Goal: Task Accomplishment & Management: Use online tool/utility

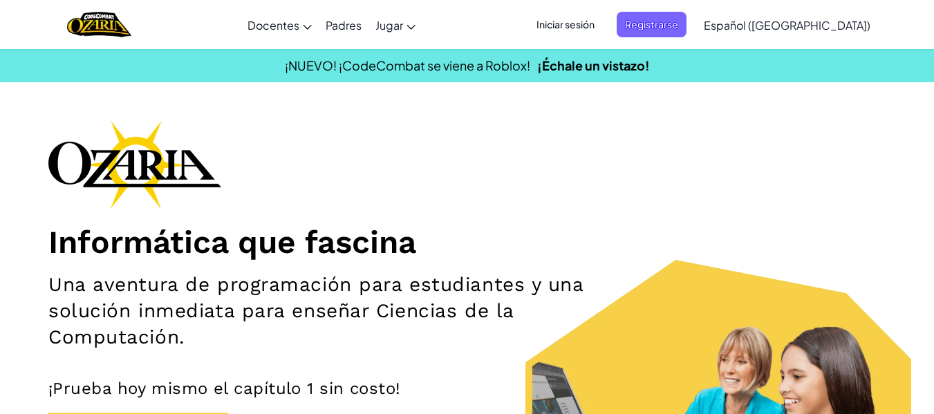
click at [589, 22] on span "Iniciar sesión" at bounding box center [565, 25] width 75 height 26
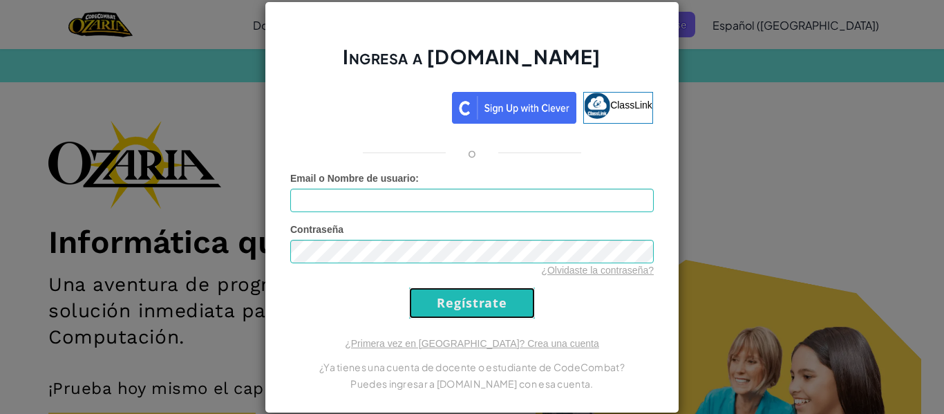
click at [480, 314] on input "Regístrate" at bounding box center [472, 303] width 126 height 31
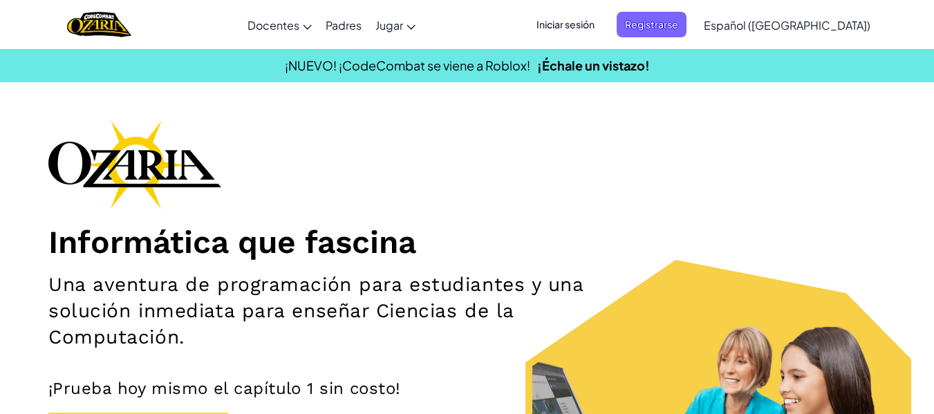
click at [596, 26] on span "Iniciar sesión" at bounding box center [565, 25] width 75 height 26
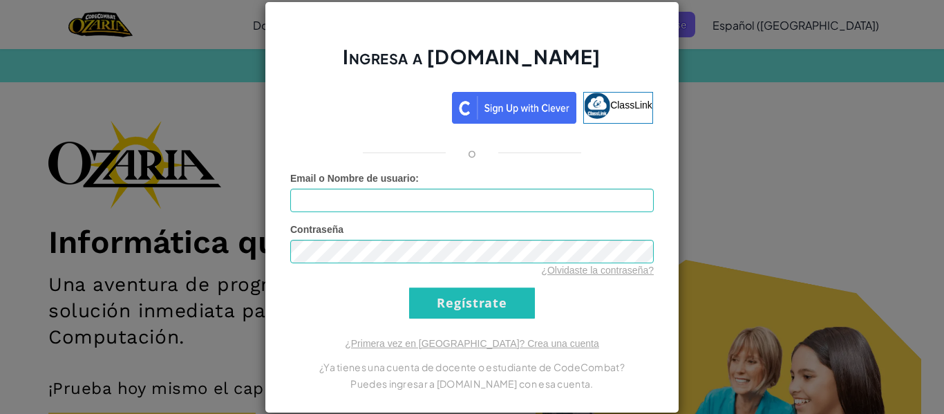
click at [738, 119] on div "Ingresa a Ozaria.com ClassLink o Error desconocido. Email o Nombre de usuario :…" at bounding box center [472, 207] width 944 height 414
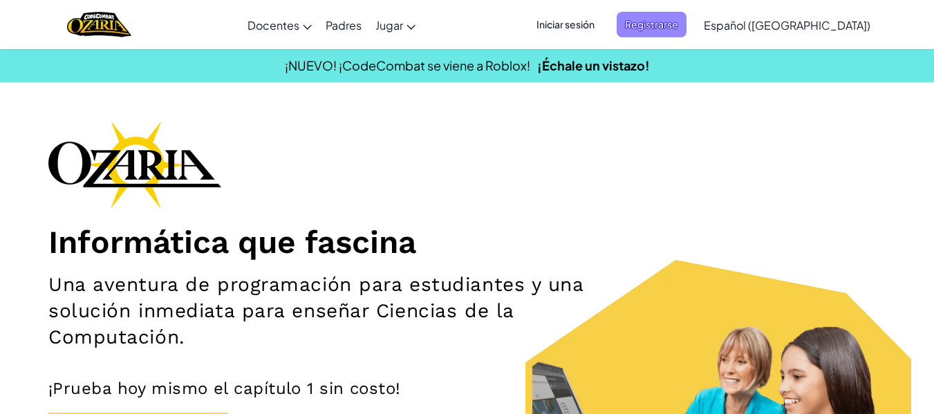
click at [675, 26] on span "Registrarse" at bounding box center [652, 25] width 70 height 26
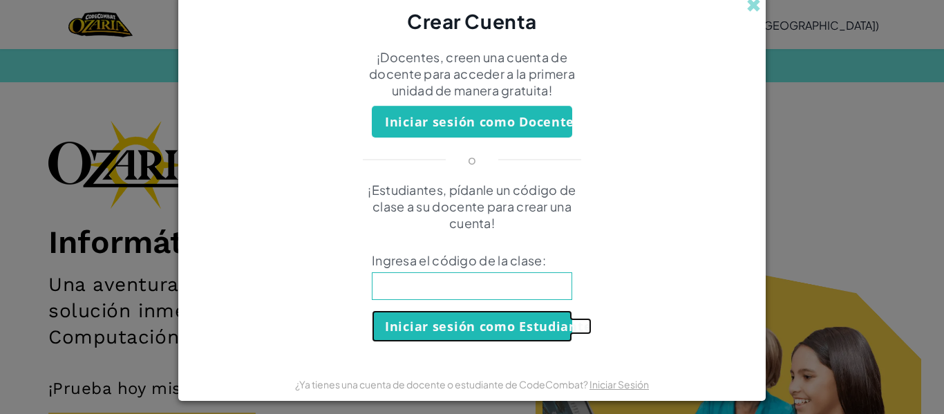
click at [474, 337] on button "Iniciar sesión como Estudiante" at bounding box center [472, 326] width 200 height 32
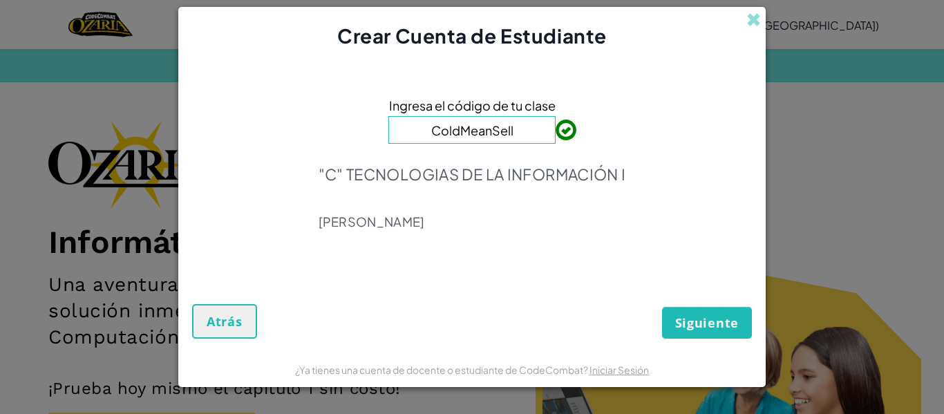
type input "ColdMeanSell"
click at [692, 317] on span "Siguiente" at bounding box center [707, 323] width 64 height 17
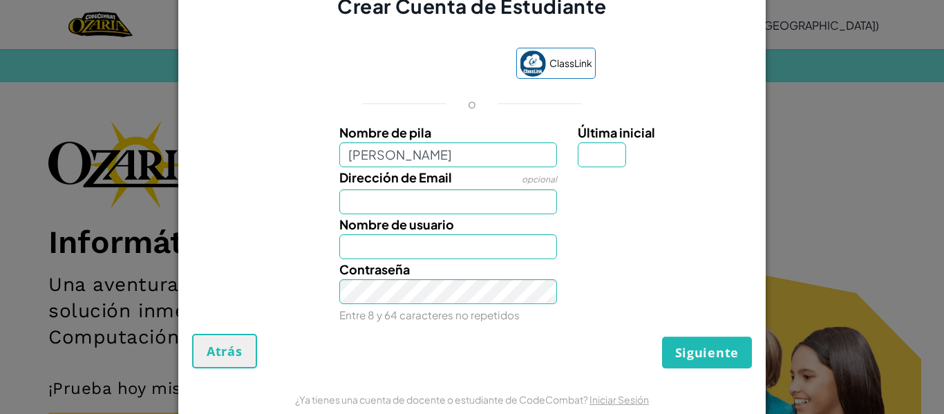
type input "[PERSON_NAME]"
click at [431, 200] on input "Dirección de Email" at bounding box center [448, 201] width 218 height 25
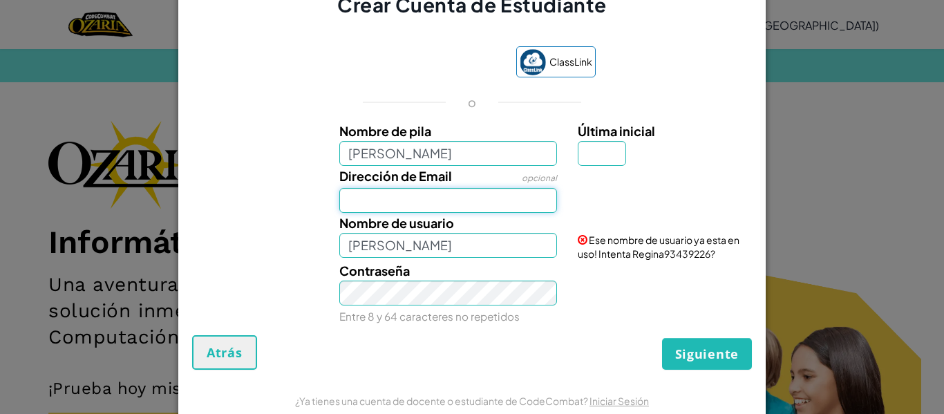
type input "al07133200@tecmilenio.mx"
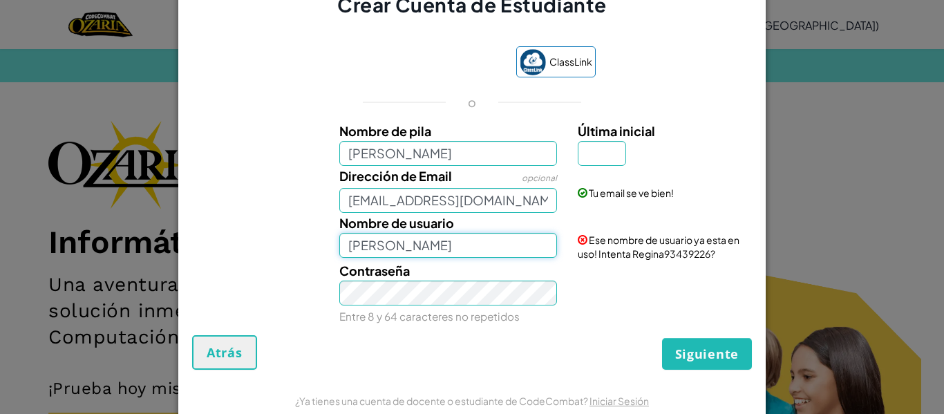
click at [413, 251] on input "[PERSON_NAME]" at bounding box center [448, 245] width 218 height 25
click at [406, 154] on input "[PERSON_NAME]" at bounding box center [448, 153] width 218 height 25
type input "Regina Pulido Grijalva"
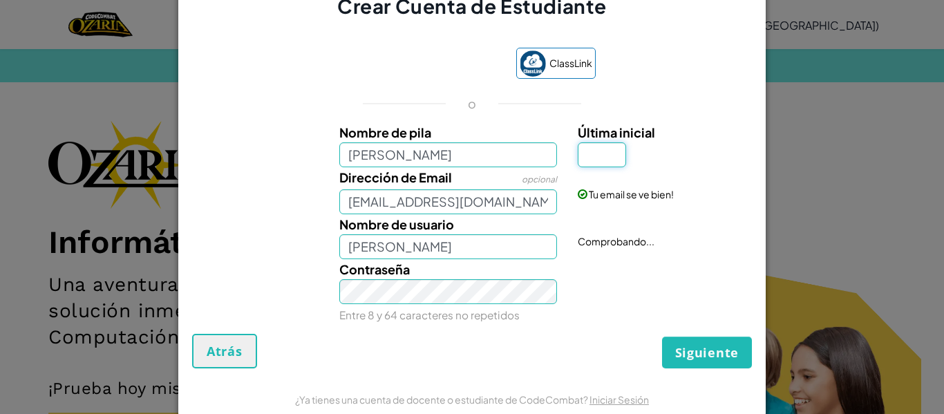
click at [584, 153] on input "Última inicial" at bounding box center [602, 154] width 48 height 25
type input "G"
type input "Regina Pulido GrijalvaG"
click at [480, 246] on input "Regina Pulido GrijalvaG" at bounding box center [448, 246] width 218 height 25
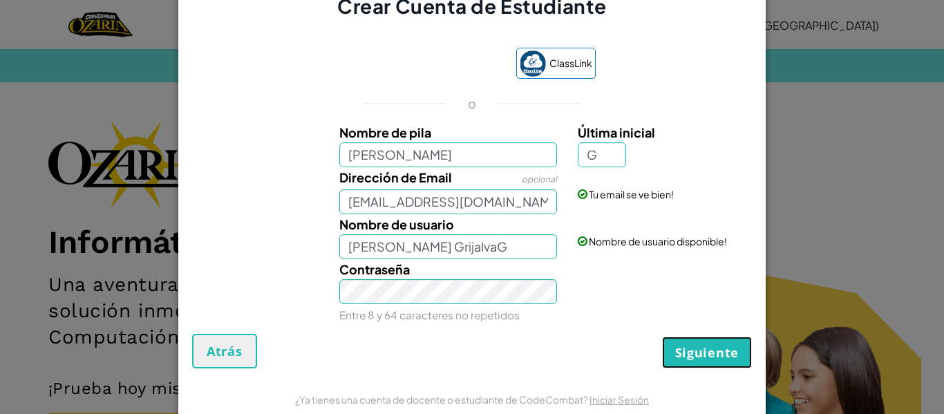
click at [676, 355] on span "Siguiente" at bounding box center [707, 352] width 64 height 17
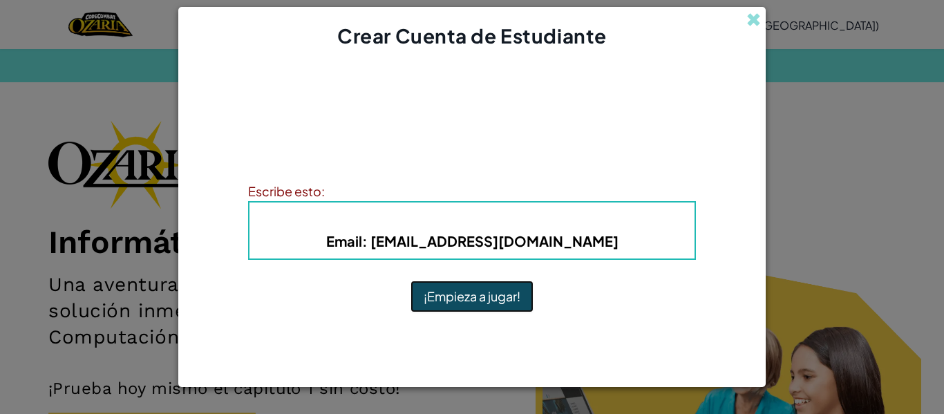
click at [458, 312] on button "¡Empieza a jugar!" at bounding box center [472, 297] width 123 height 32
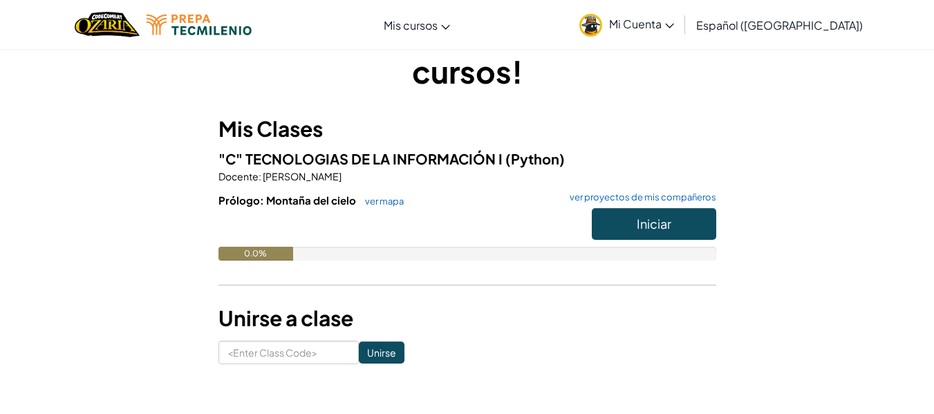
scroll to position [64, 0]
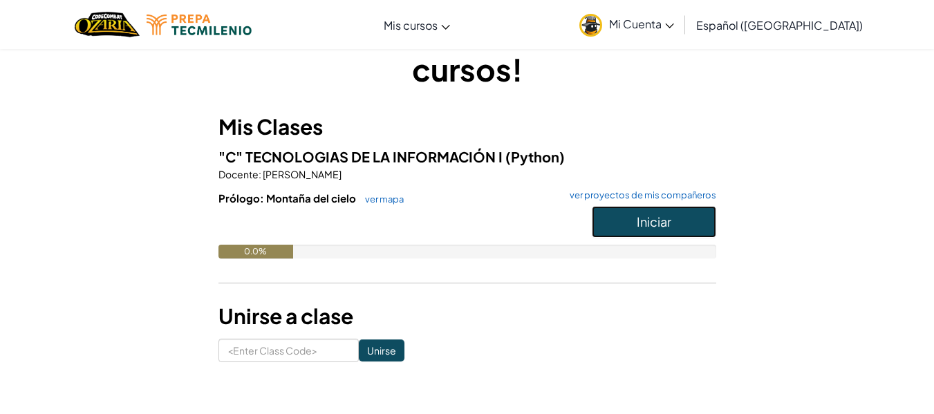
click at [658, 230] on button "Iniciar" at bounding box center [654, 222] width 124 height 32
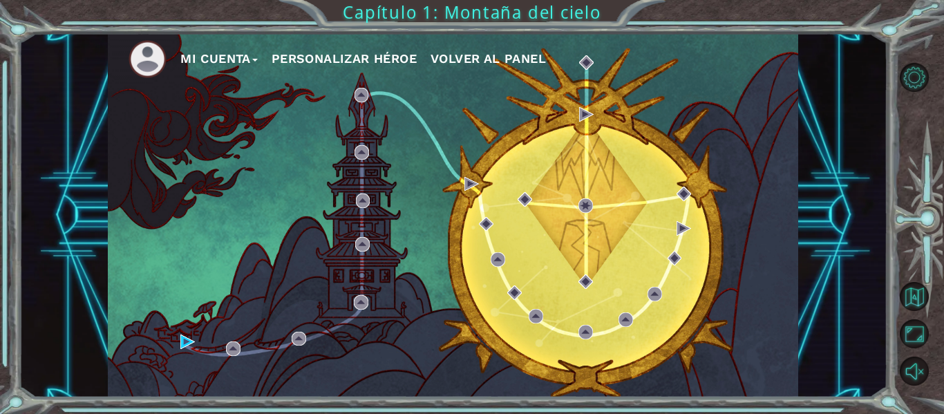
click at [369, 59] on button "Personalizar héroe" at bounding box center [344, 58] width 145 height 21
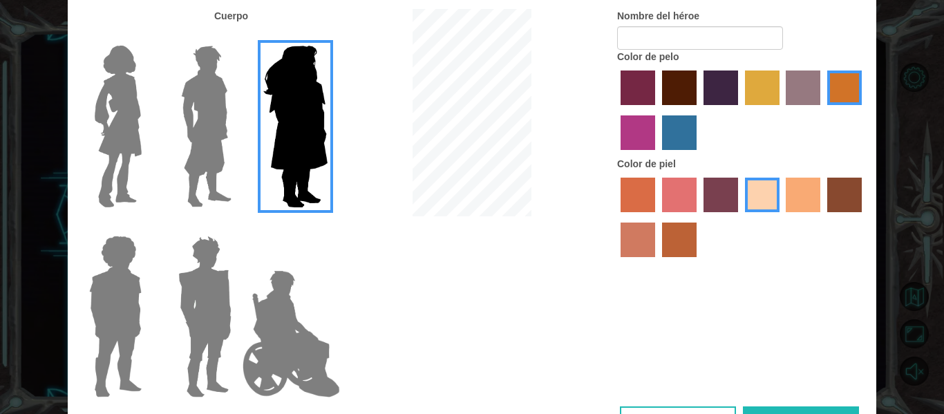
click at [116, 138] on img at bounding box center [118, 126] width 58 height 173
click at [147, 37] on input "Hero Connie" at bounding box center [147, 37] width 0 height 0
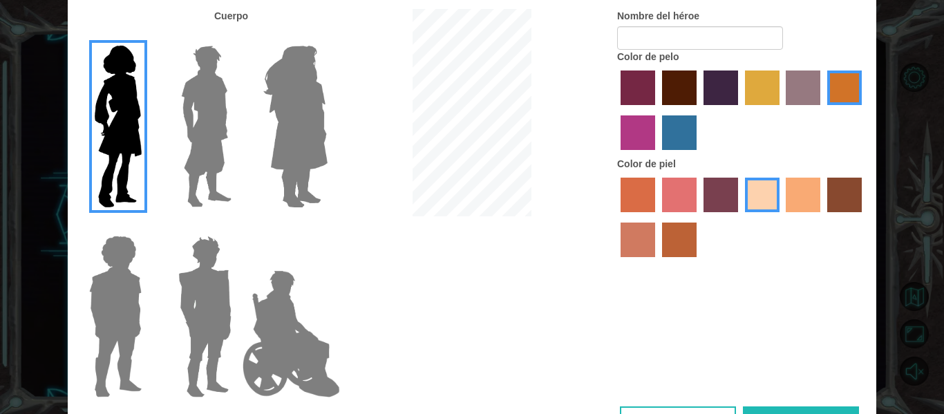
click at [650, 82] on label "paprika hair color" at bounding box center [638, 88] width 35 height 35
click at [616, 110] on input "paprika hair color" at bounding box center [616, 110] width 0 height 0
click at [687, 85] on label "maroon hair color" at bounding box center [679, 88] width 35 height 35
click at [657, 110] on input "maroon hair color" at bounding box center [657, 110] width 0 height 0
click at [626, 130] on label "medium red violet hair color" at bounding box center [638, 132] width 35 height 35
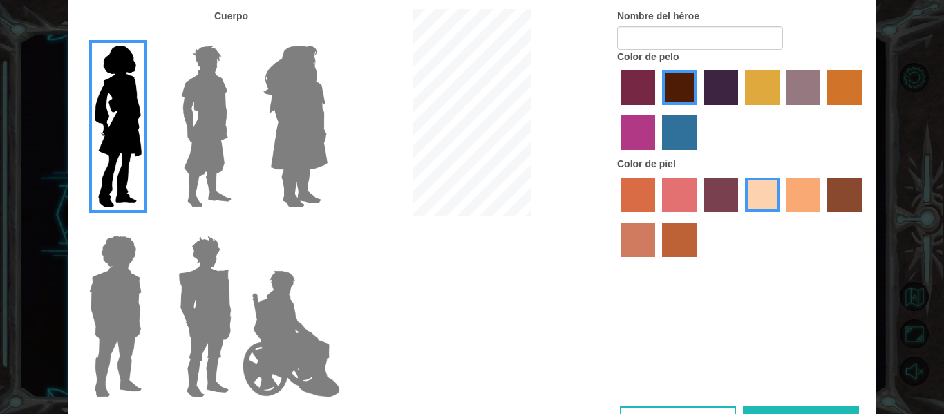
click at [864, 110] on input "medium red violet hair color" at bounding box center [864, 110] width 0 height 0
click at [842, 87] on label "gold drop hair color" at bounding box center [844, 88] width 35 height 35
click at [823, 110] on input "gold drop hair color" at bounding box center [823, 110] width 0 height 0
click at [776, 88] on label "tulip tree hair color" at bounding box center [762, 88] width 35 height 35
click at [740, 110] on input "tulip tree hair color" at bounding box center [740, 110] width 0 height 0
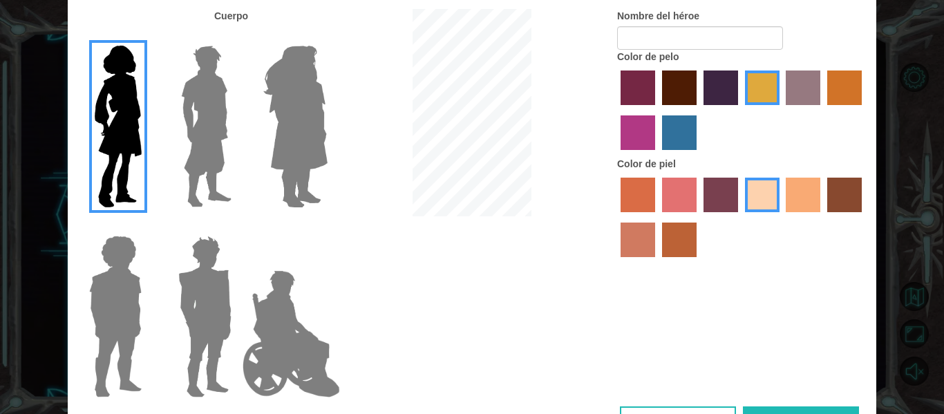
click at [789, 85] on label "bazaar hair color" at bounding box center [803, 88] width 35 height 35
click at [782, 110] on input "bazaar hair color" at bounding box center [782, 110] width 0 height 0
click at [644, 130] on label "medium red violet hair color" at bounding box center [638, 132] width 35 height 35
click at [864, 110] on input "medium red violet hair color" at bounding box center [864, 110] width 0 height 0
click at [655, 100] on label "paprika hair color" at bounding box center [638, 88] width 35 height 35
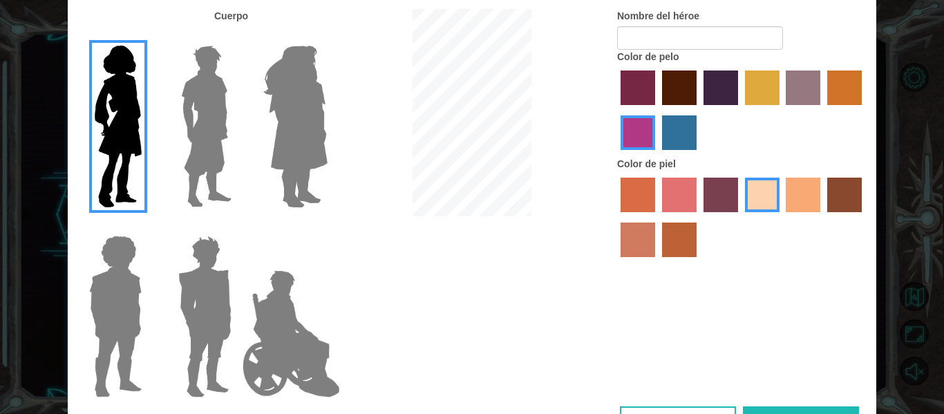
click at [616, 110] on input "paprika hair color" at bounding box center [616, 110] width 0 height 0
click at [672, 131] on label "lachmara hair color" at bounding box center [679, 132] width 35 height 35
click at [657, 155] on input "lachmara hair color" at bounding box center [657, 155] width 0 height 0
click at [704, 85] on label "hot purple hair color" at bounding box center [721, 88] width 35 height 35
click at [699, 110] on input "hot purple hair color" at bounding box center [699, 110] width 0 height 0
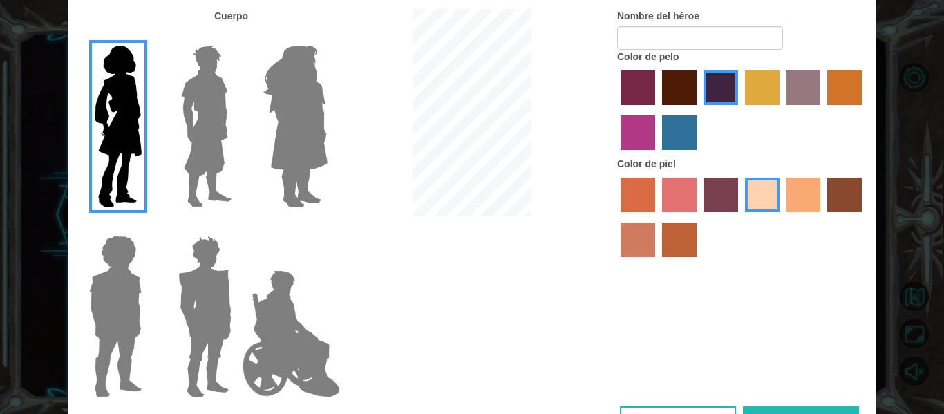
click at [641, 127] on label "medium red violet hair color" at bounding box center [638, 132] width 35 height 35
click at [864, 110] on input "medium red violet hair color" at bounding box center [864, 110] width 0 height 0
click at [644, 86] on label "paprika hair color" at bounding box center [638, 88] width 35 height 35
click at [616, 110] on input "paprika hair color" at bounding box center [616, 110] width 0 height 0
click at [835, 83] on label "gold drop hair color" at bounding box center [844, 88] width 35 height 35
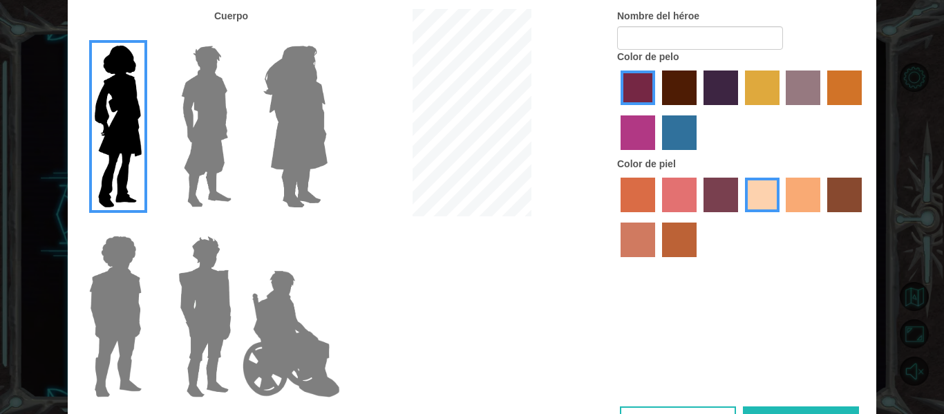
click at [823, 110] on input "gold drop hair color" at bounding box center [823, 110] width 0 height 0
click at [803, 82] on label "bazaar hair color" at bounding box center [803, 88] width 35 height 35
click at [782, 110] on input "bazaar hair color" at bounding box center [782, 110] width 0 height 0
click at [635, 128] on label "medium red violet hair color" at bounding box center [638, 132] width 35 height 35
click at [864, 110] on input "medium red violet hair color" at bounding box center [864, 110] width 0 height 0
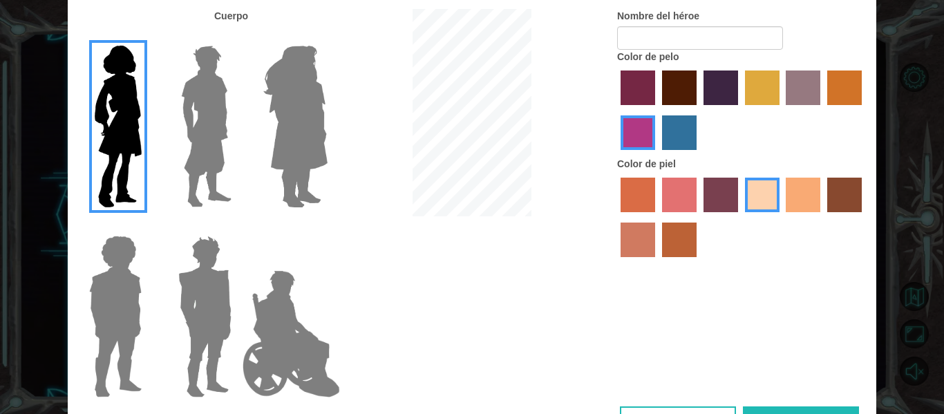
click at [671, 139] on label "lachmara hair color" at bounding box center [679, 132] width 35 height 35
click at [657, 155] on input "lachmara hair color" at bounding box center [657, 155] width 0 height 0
click at [650, 91] on label "paprika hair color" at bounding box center [638, 88] width 35 height 35
click at [616, 110] on input "paprika hair color" at bounding box center [616, 110] width 0 height 0
click at [640, 189] on label "sorbus skin color" at bounding box center [638, 195] width 35 height 35
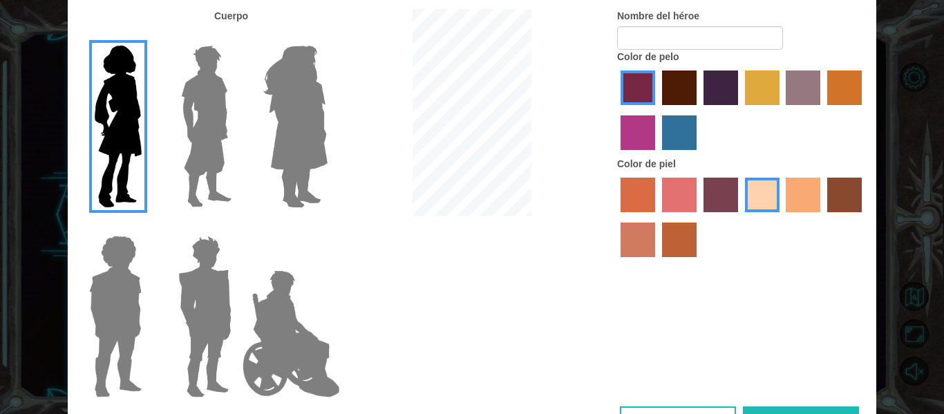
click at [616, 217] on input "sorbus skin color" at bounding box center [616, 217] width 0 height 0
click at [668, 185] on label "froly skin color" at bounding box center [679, 195] width 35 height 35
click at [657, 217] on input "froly skin color" at bounding box center [657, 217] width 0 height 0
click at [724, 189] on label "tosca skin color" at bounding box center [721, 195] width 35 height 35
click at [699, 217] on input "tosca skin color" at bounding box center [699, 217] width 0 height 0
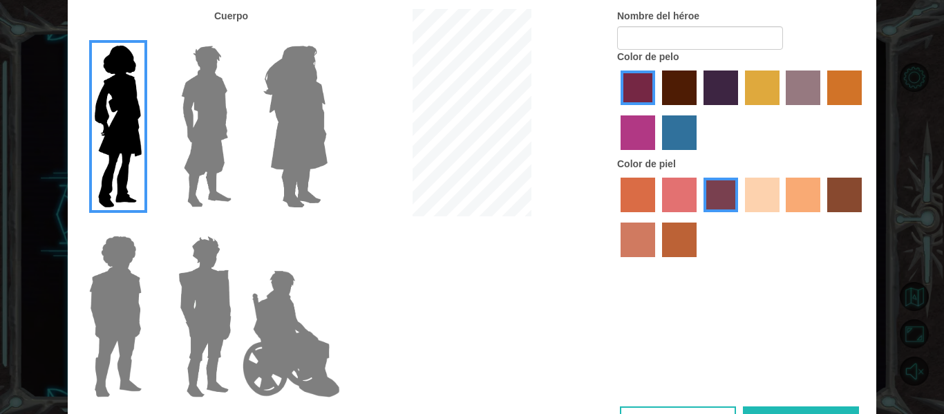
click at [779, 197] on label "sandy beach skin color" at bounding box center [762, 195] width 35 height 35
click at [740, 217] on input "sandy beach skin color" at bounding box center [740, 217] width 0 height 0
click at [805, 198] on label "tacao skin color" at bounding box center [803, 195] width 35 height 35
click at [782, 217] on input "tacao skin color" at bounding box center [782, 217] width 0 height 0
click at [642, 245] on label "burning sand skin color" at bounding box center [638, 240] width 35 height 35
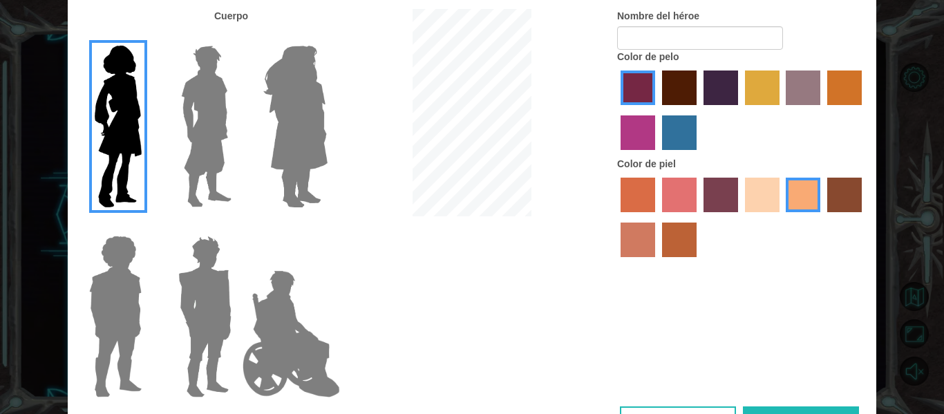
click at [864, 217] on input "burning sand skin color" at bounding box center [864, 217] width 0 height 0
click at [668, 243] on label "smoke tree skin color" at bounding box center [679, 240] width 35 height 35
click at [657, 262] on input "smoke tree skin color" at bounding box center [657, 262] width 0 height 0
drag, startPoint x: 825, startPoint y: 189, endPoint x: 748, endPoint y: 198, distance: 77.3
click at [748, 198] on div at bounding box center [741, 219] width 249 height 90
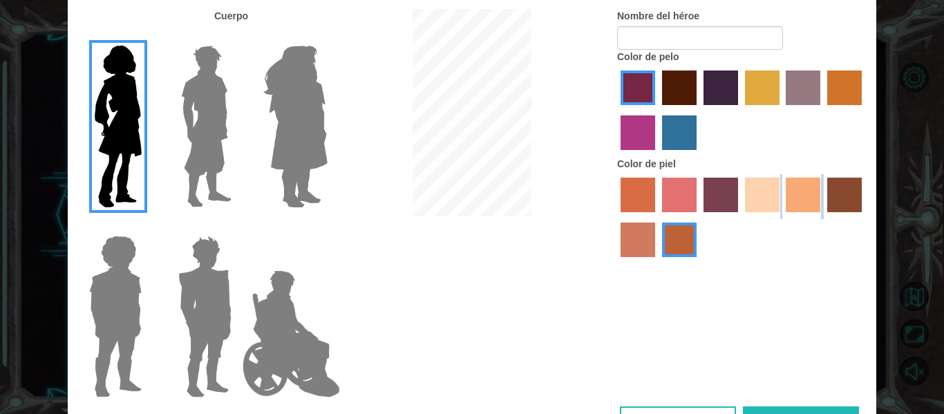
click at [748, 198] on label "sandy beach skin color" at bounding box center [762, 195] width 35 height 35
click at [740, 217] on input "sandy beach skin color" at bounding box center [740, 217] width 0 height 0
click at [748, 198] on label "sandy beach skin color" at bounding box center [762, 195] width 35 height 35
click at [740, 217] on input "sandy beach skin color" at bounding box center [740, 217] width 0 height 0
click at [782, 217] on input "tacao skin color" at bounding box center [782, 217] width 0 height 0
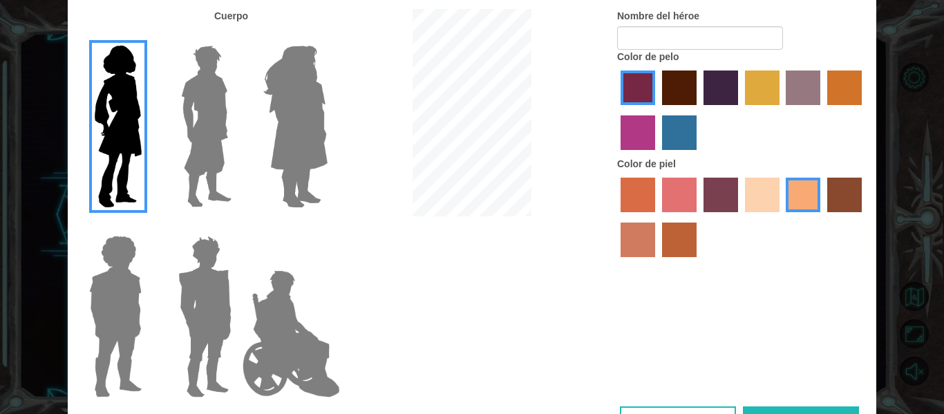
click at [823, 217] on input "karma skin color" at bounding box center [823, 217] width 0 height 0
click at [767, 192] on label "sandy beach skin color" at bounding box center [762, 195] width 35 height 35
click at [740, 217] on input "sandy beach skin color" at bounding box center [740, 217] width 0 height 0
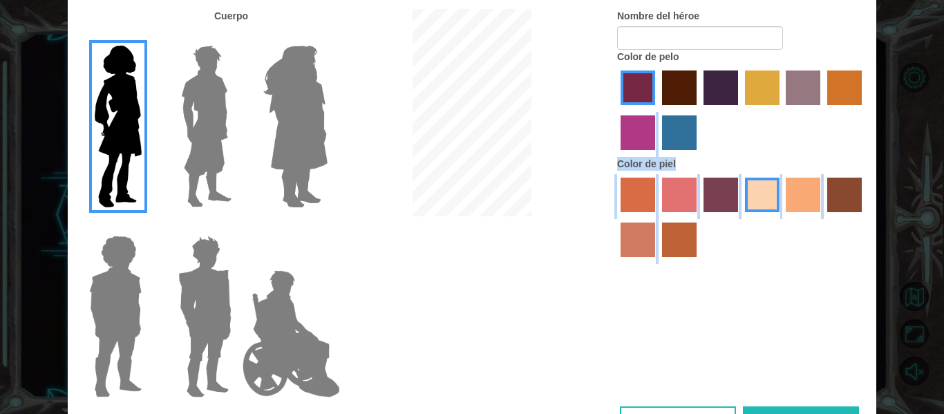
drag, startPoint x: 944, startPoint y: 109, endPoint x: 865, endPoint y: 353, distance: 255.8
click at [942, 279] on div "Personaliza a tu héroe [PERSON_NAME] Nombre del héroe Color de pelo Color [PERS…" at bounding box center [472, 207] width 944 height 414
click at [759, 361] on div "Cuerpo Nombre del héroe Color de pelo Color [PERSON_NAME]" at bounding box center [472, 207] width 809 height 397
click at [774, 408] on button "Listo" at bounding box center [801, 421] width 116 height 31
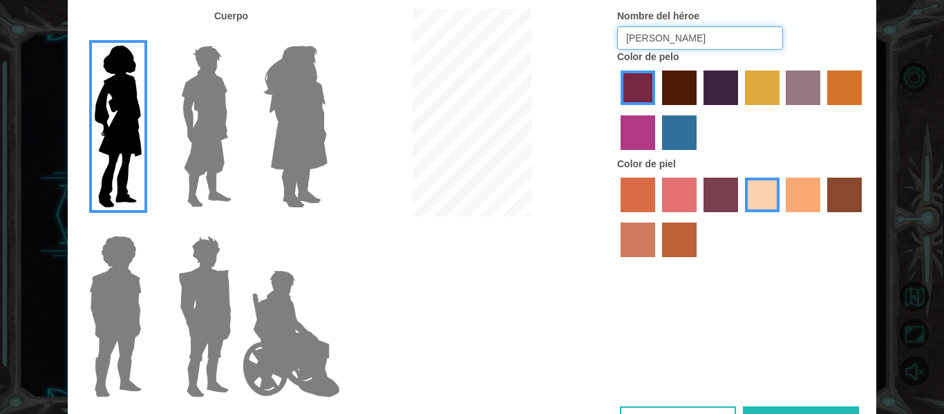
type input "[PERSON_NAME]"
click at [788, 406] on div "Cuerpo Nombre del héroe [PERSON_NAME] Color de pelo Color [PERSON_NAME]" at bounding box center [472, 207] width 809 height 397
click at [780, 409] on button "Listo" at bounding box center [801, 421] width 116 height 31
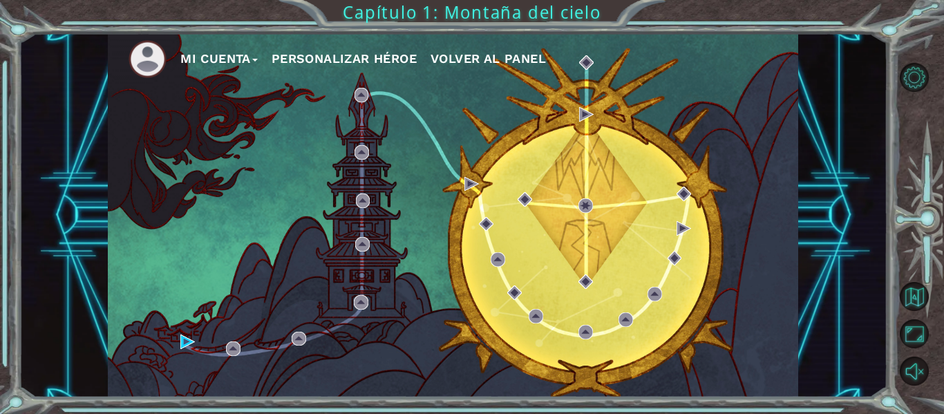
click at [179, 344] on div "Mi Cuenta Personalizar héroe Volver al panel" at bounding box center [453, 215] width 691 height 364
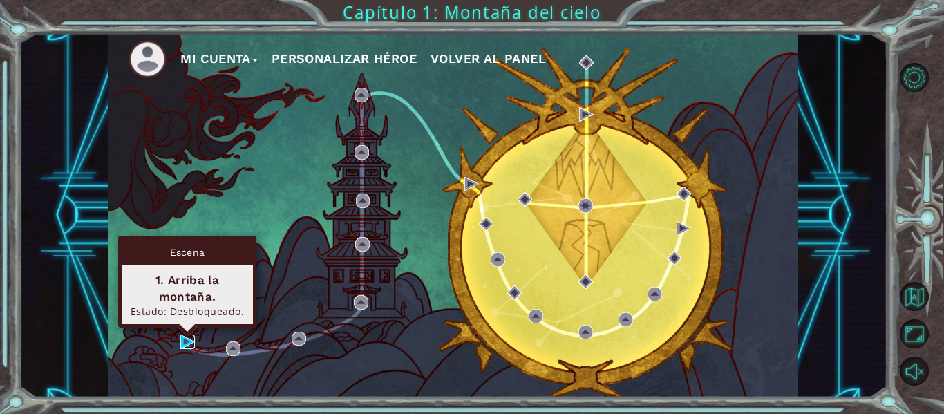
click at [188, 339] on img at bounding box center [187, 342] width 15 height 15
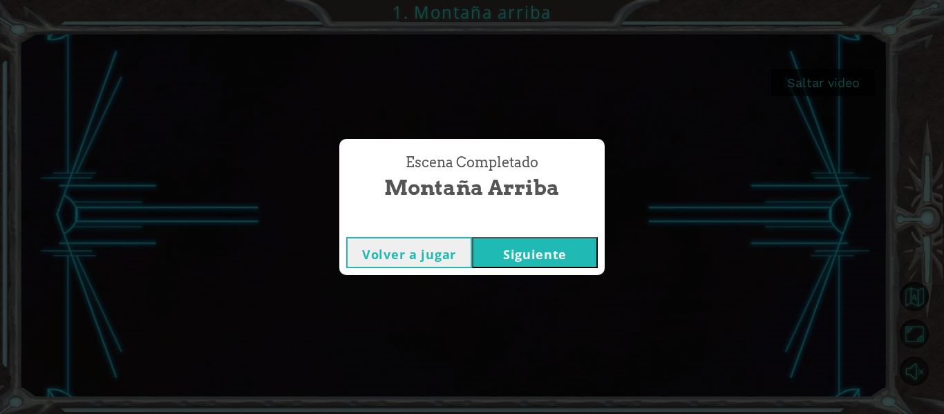
click at [514, 257] on button "Siguiente" at bounding box center [535, 252] width 126 height 31
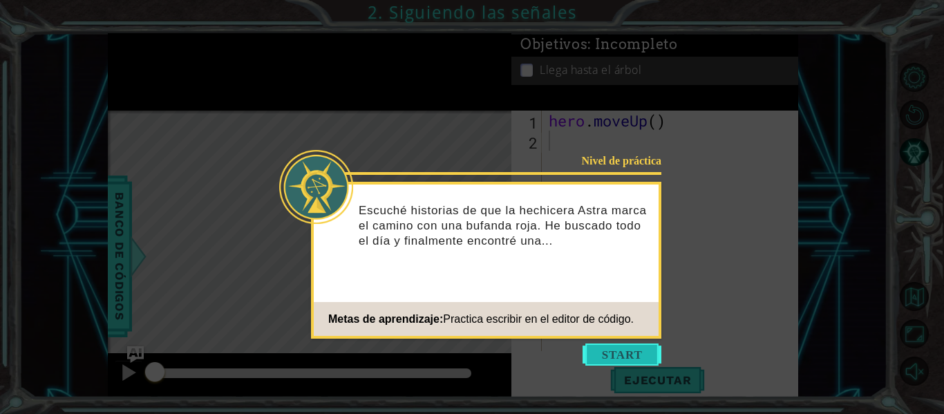
click at [600, 359] on button "Start" at bounding box center [622, 355] width 79 height 22
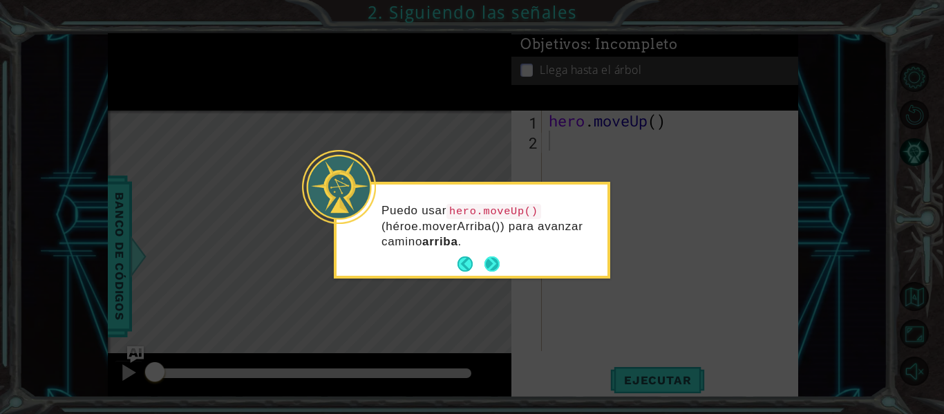
click at [496, 259] on button "Next" at bounding box center [492, 263] width 15 height 15
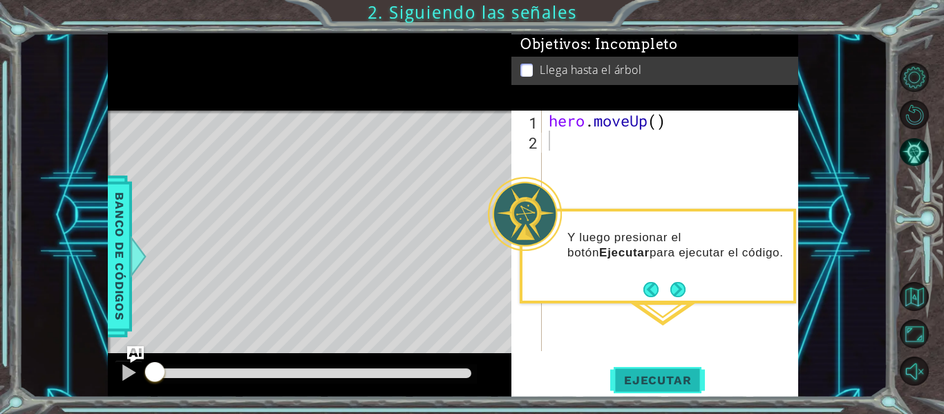
click at [654, 374] on span "Ejecutar" at bounding box center [657, 380] width 95 height 14
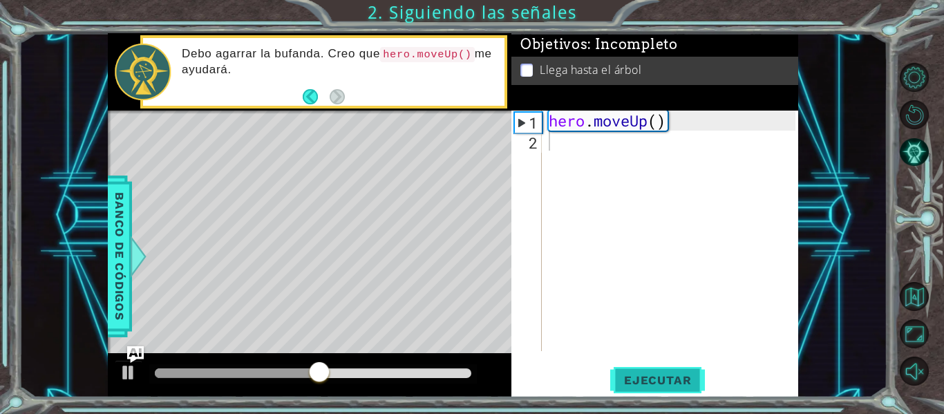
click at [645, 386] on span "Ejecutar" at bounding box center [657, 380] width 95 height 14
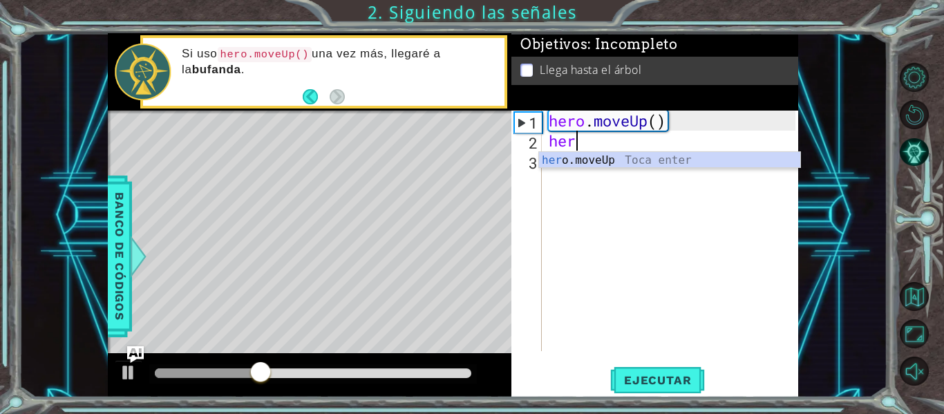
scroll to position [0, 1]
type textarea "hero."
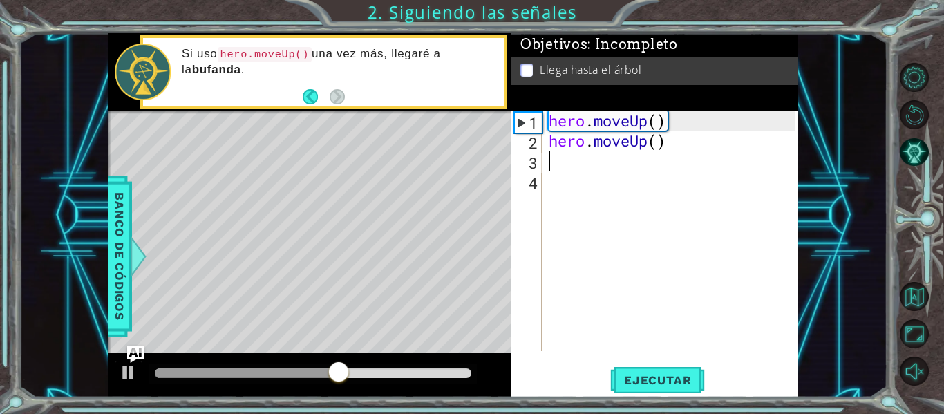
scroll to position [0, 0]
click at [636, 380] on span "Ejecutar" at bounding box center [657, 380] width 95 height 14
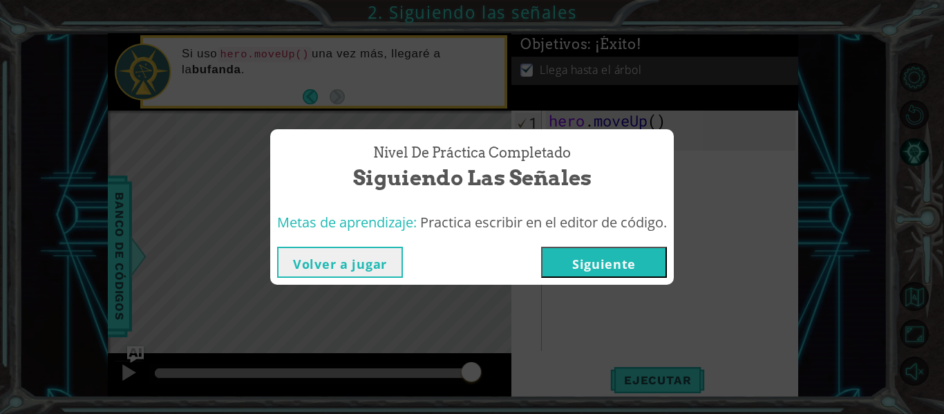
click at [584, 262] on button "Siguiente" at bounding box center [604, 262] width 126 height 31
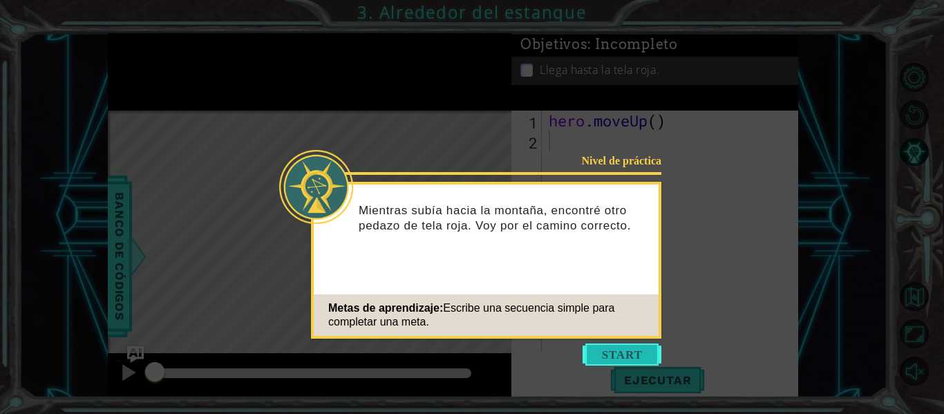
click at [639, 353] on button "Start" at bounding box center [622, 355] width 79 height 22
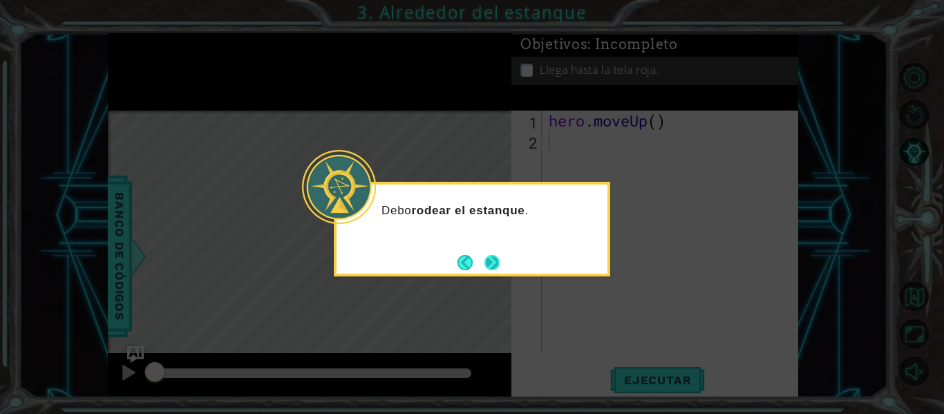
click at [494, 259] on button "Next" at bounding box center [492, 262] width 15 height 15
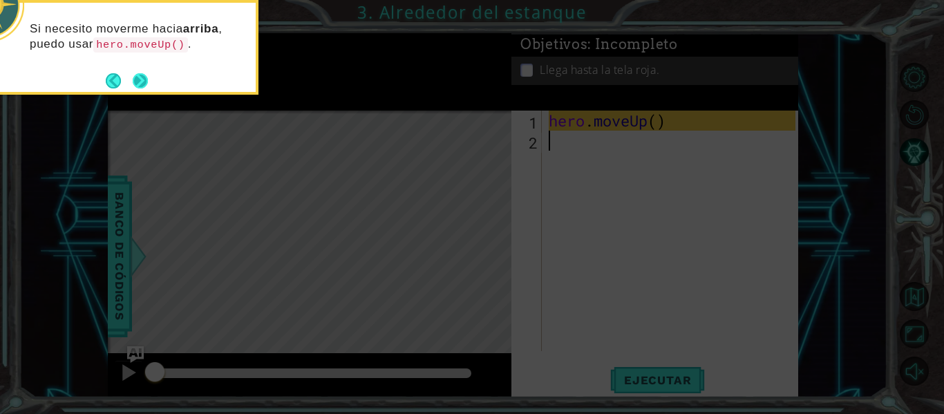
click at [141, 84] on button "Next" at bounding box center [140, 80] width 15 height 15
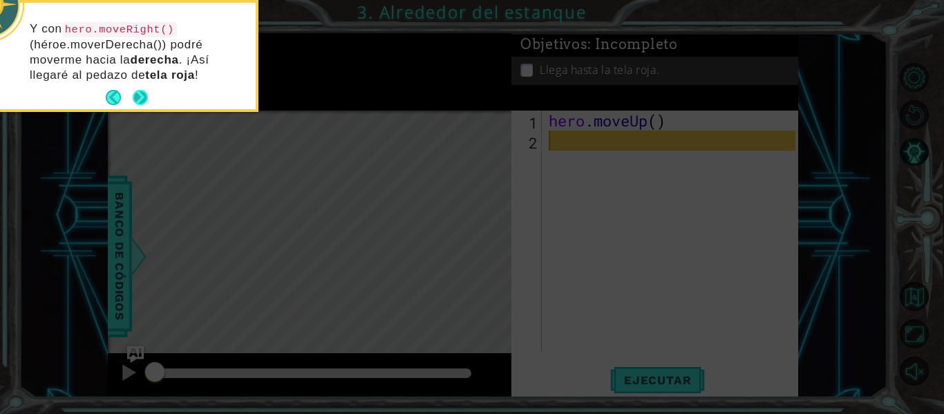
click at [139, 99] on button "Next" at bounding box center [140, 97] width 15 height 15
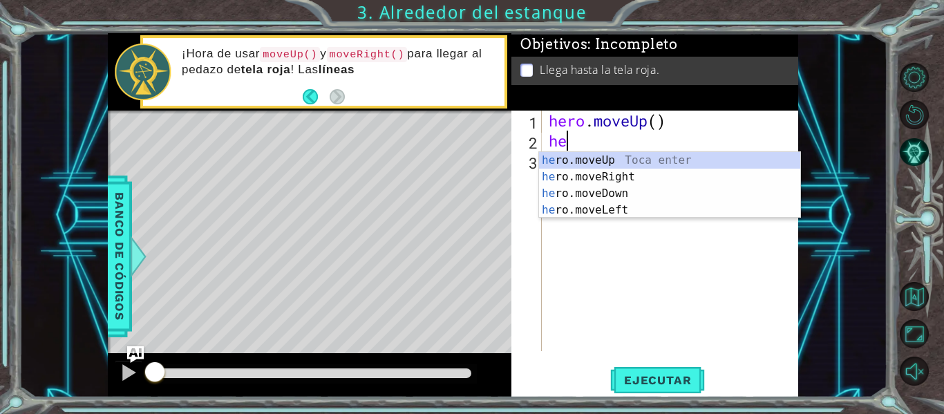
type textarea "her"
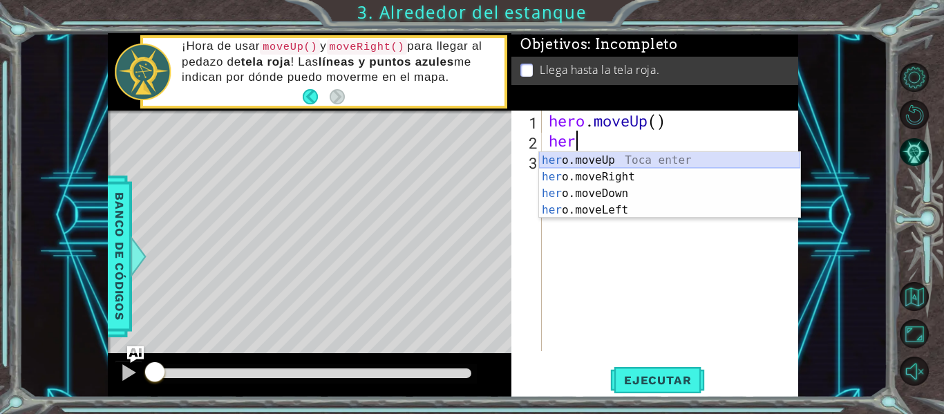
click at [583, 163] on div "her o.moveUp Toca enter her o.moveRight Toca enter her o.moveDown Toca enter he…" at bounding box center [669, 202] width 261 height 100
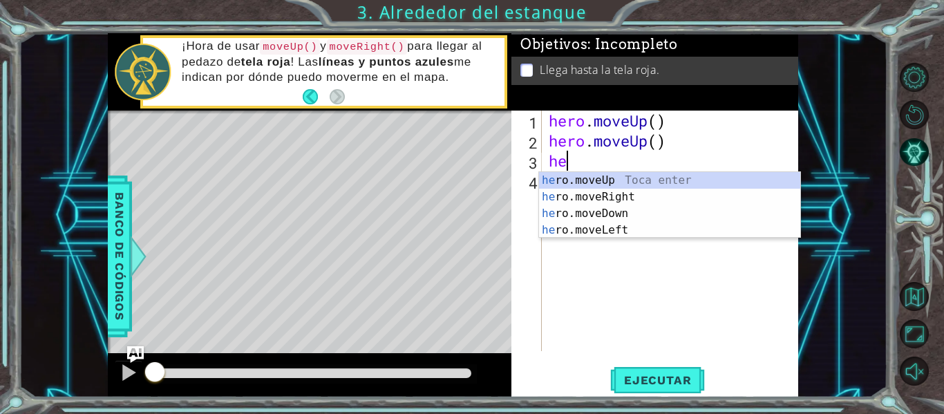
type textarea "her"
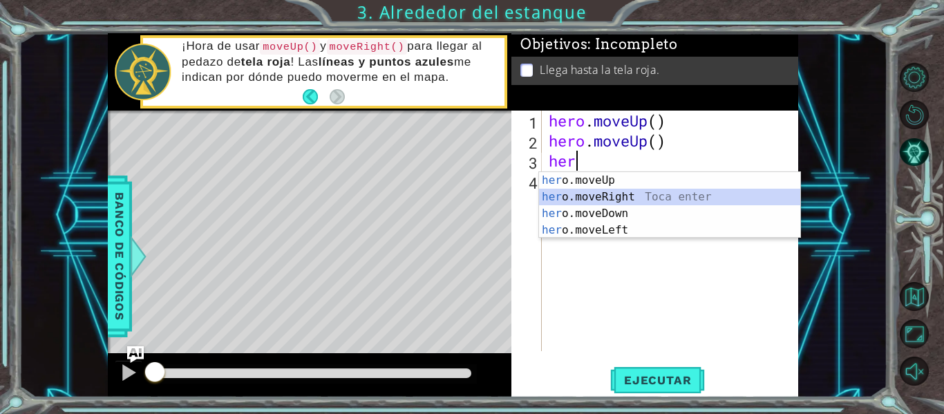
click at [597, 201] on div "her o.moveUp Toca enter her o.moveRight Toca enter her o.moveDown Toca enter he…" at bounding box center [669, 222] width 261 height 100
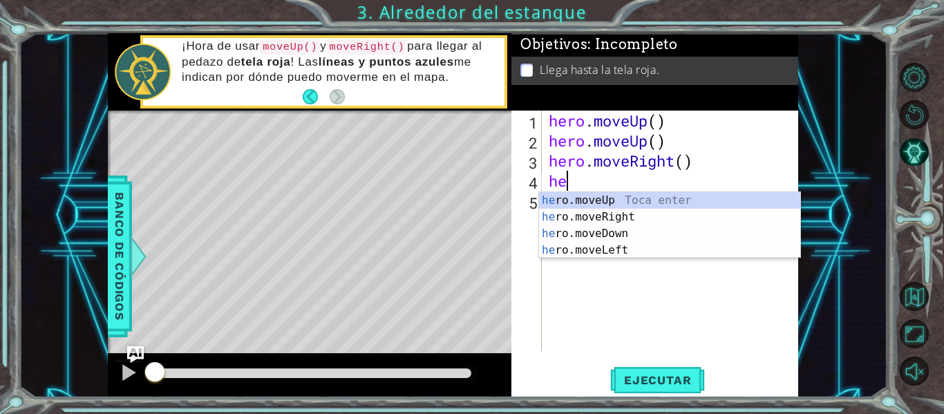
type textarea "her"
click at [586, 196] on div "her o.moveUp Toca enter her o.moveRight Toca enter her o.moveDown Toca enter he…" at bounding box center [669, 242] width 261 height 100
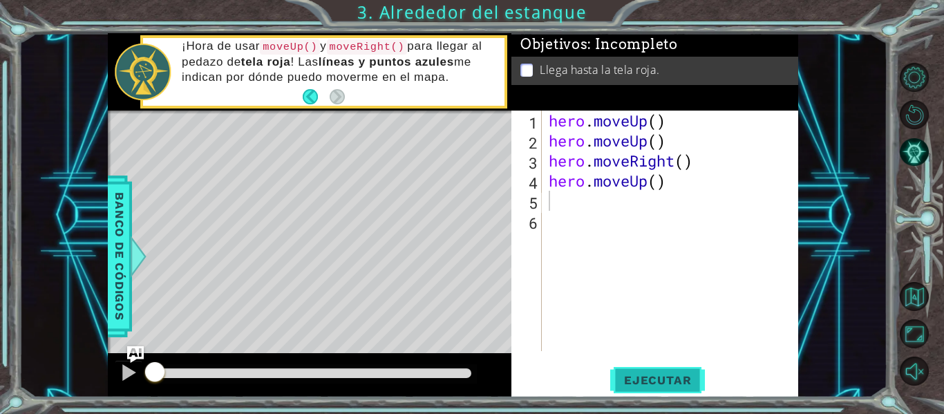
click at [633, 373] on button "Ejecutar" at bounding box center [657, 380] width 95 height 28
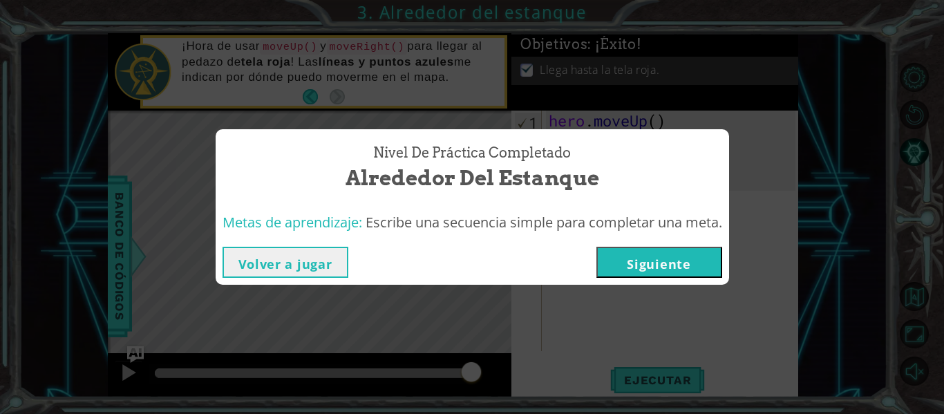
click at [639, 264] on button "Siguiente" at bounding box center [660, 262] width 126 height 31
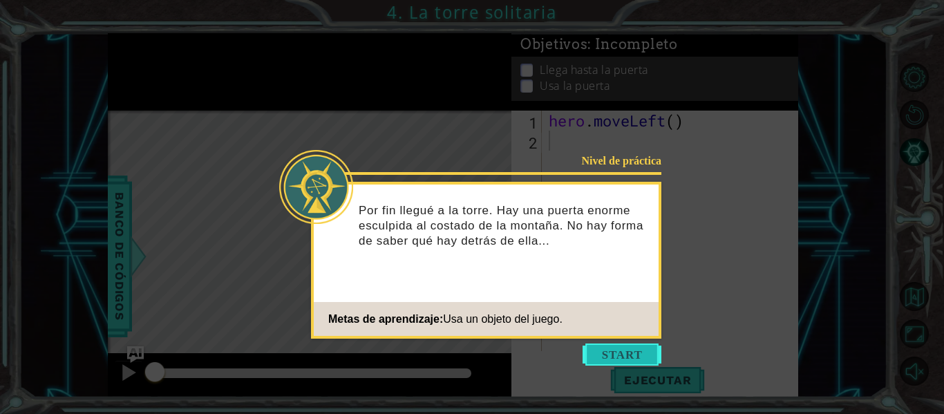
click at [630, 346] on button "Start" at bounding box center [622, 355] width 79 height 22
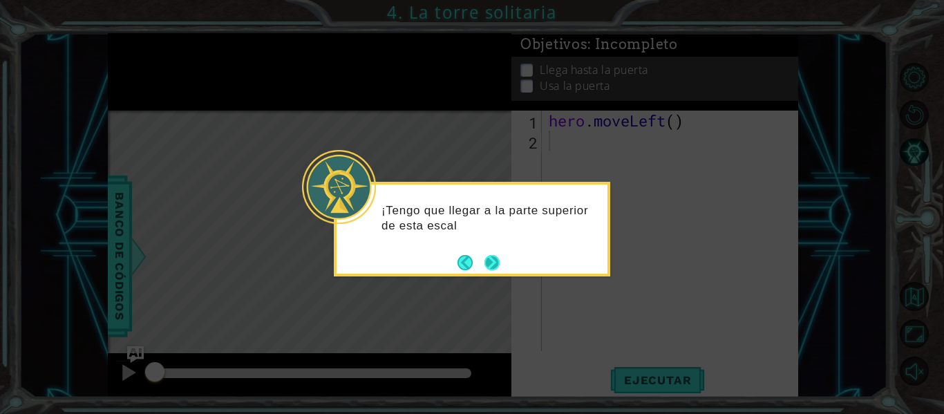
click at [489, 264] on button "Next" at bounding box center [492, 262] width 15 height 15
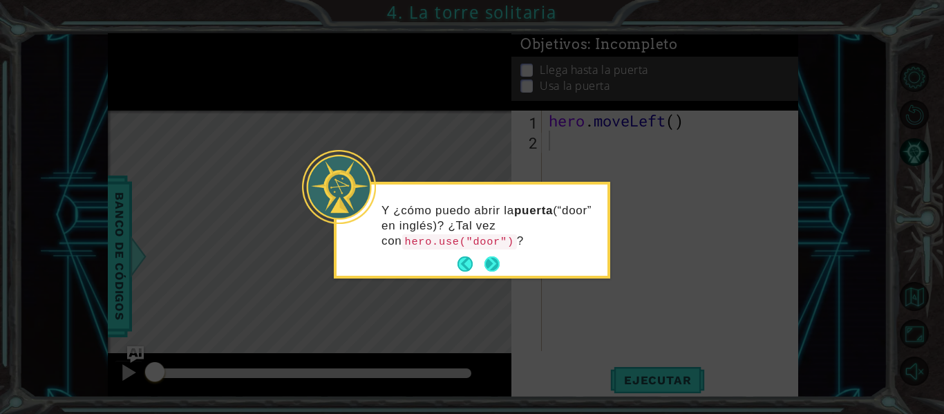
click at [489, 261] on button "Next" at bounding box center [492, 263] width 15 height 15
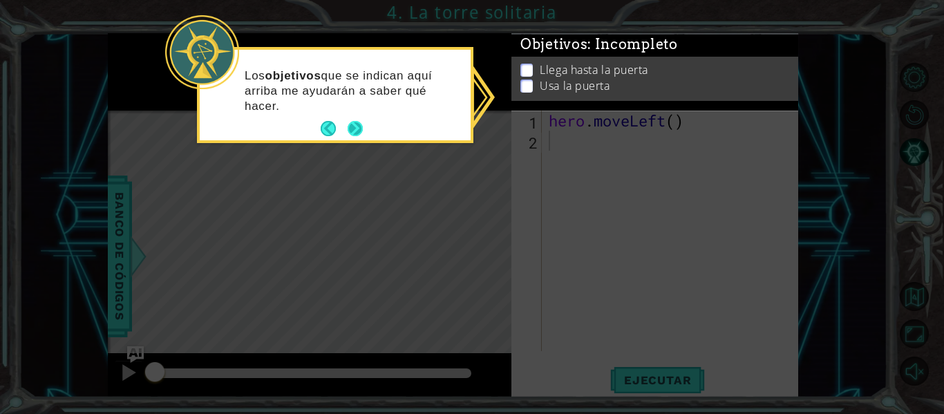
click at [353, 131] on button "Next" at bounding box center [355, 128] width 15 height 15
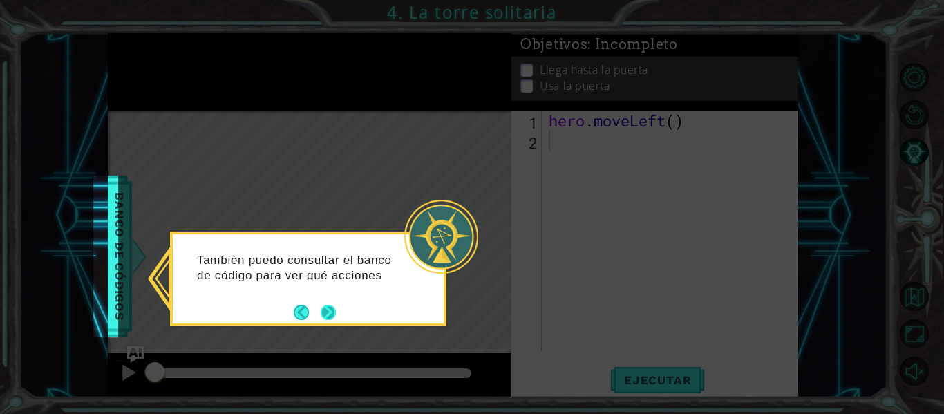
click at [333, 316] on button "Next" at bounding box center [328, 312] width 15 height 15
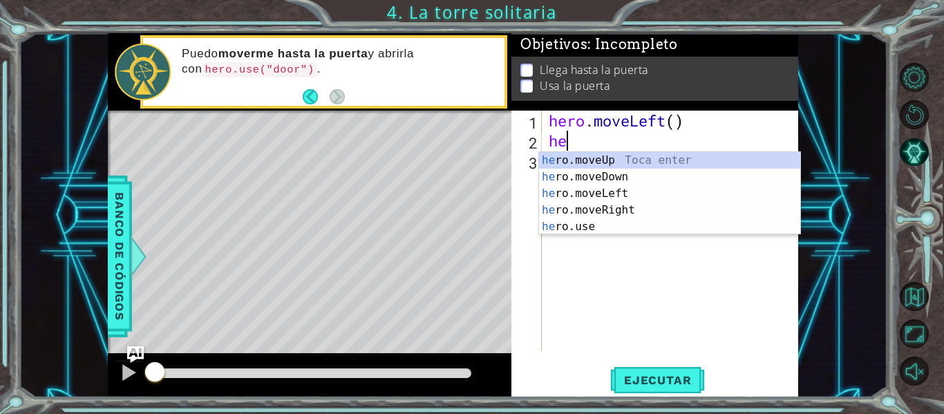
type textarea "her"
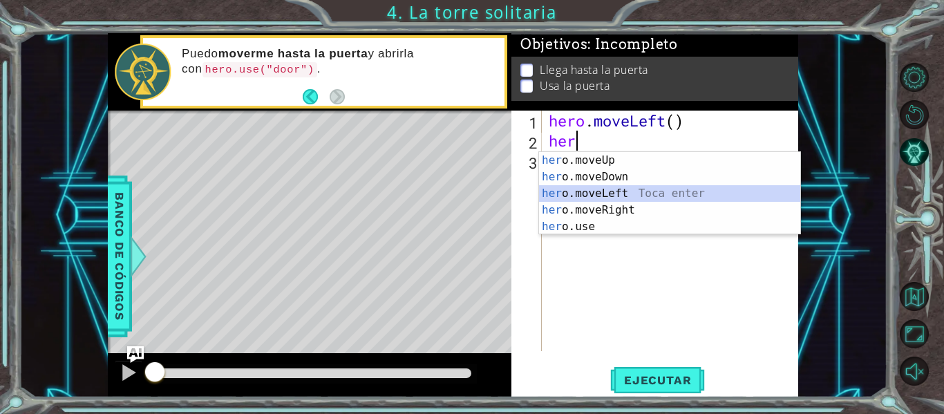
click at [603, 190] on div "her o.moveUp Toca enter her o.moveDown Toca enter her o.moveLeft [PERSON_NAME] …" at bounding box center [669, 210] width 261 height 116
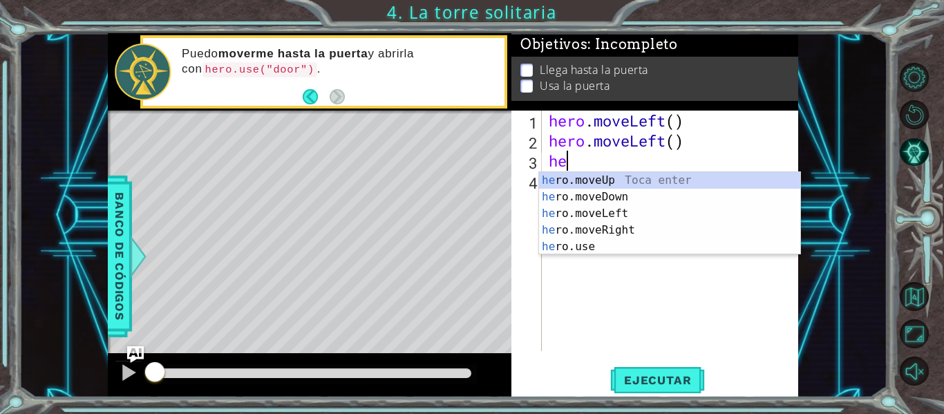
type textarea "her"
click at [603, 180] on div "her o.moveUp Toca enter her o.moveDown Toca enter her o.moveLeft [PERSON_NAME] …" at bounding box center [669, 230] width 261 height 116
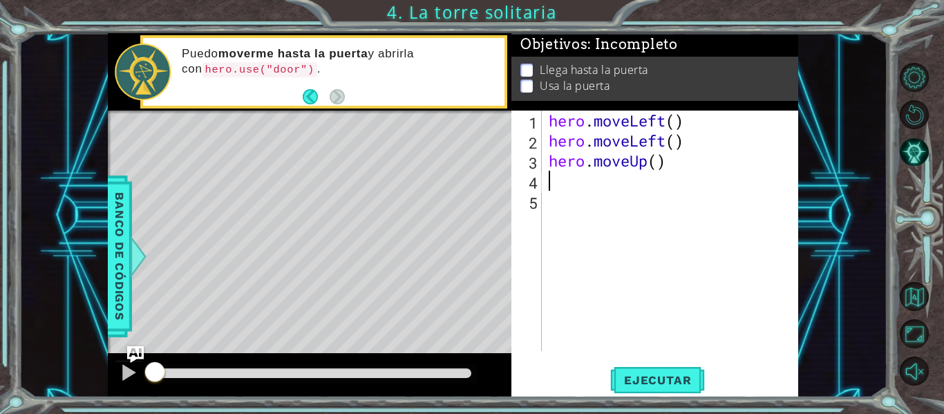
scroll to position [0, 0]
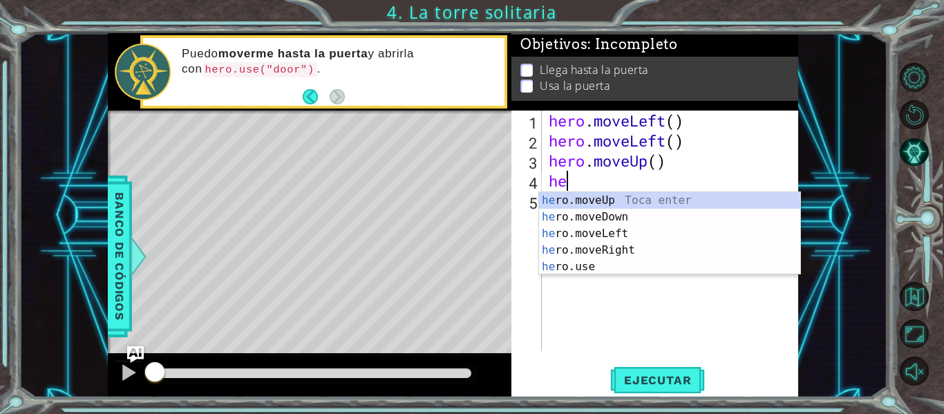
type textarea "her"
click at [603, 205] on div "her o.moveUp Toca enter her o.moveDown Toca enter her o.moveLeft [PERSON_NAME] …" at bounding box center [669, 250] width 261 height 116
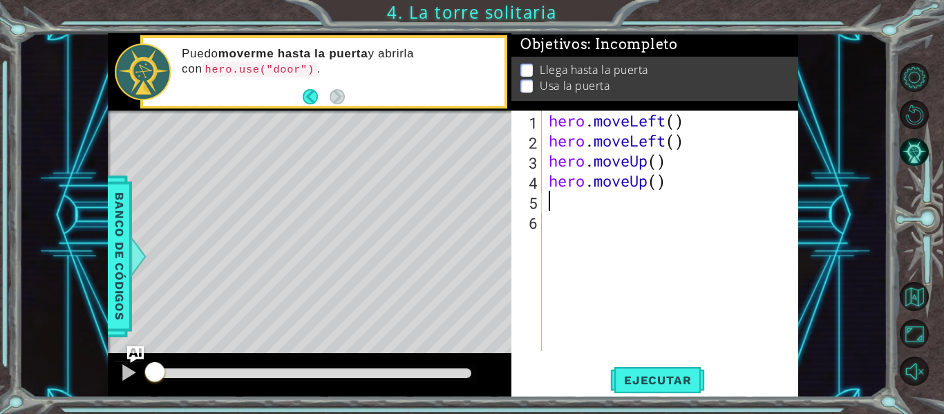
scroll to position [0, 0]
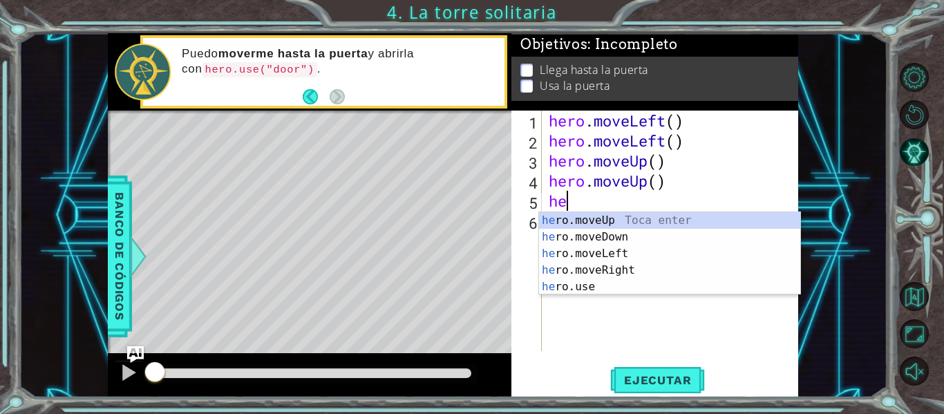
type textarea "her"
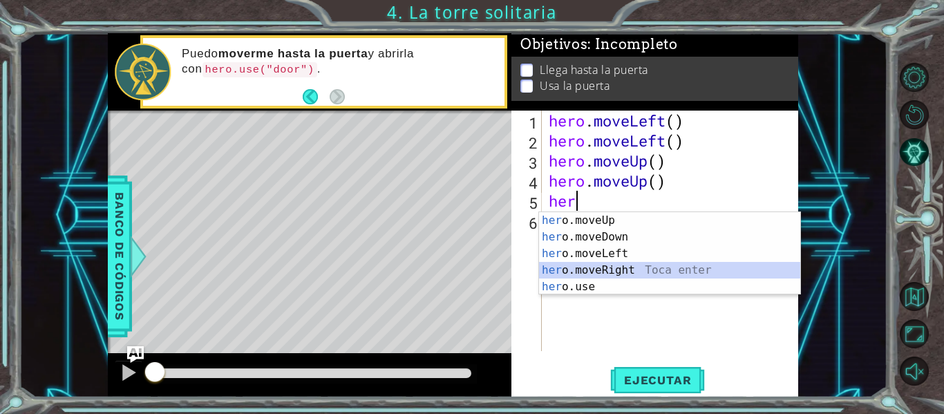
click at [621, 268] on div "her o.moveUp Toca enter her o.moveDown Toca enter her o.moveLeft [PERSON_NAME] …" at bounding box center [669, 270] width 261 height 116
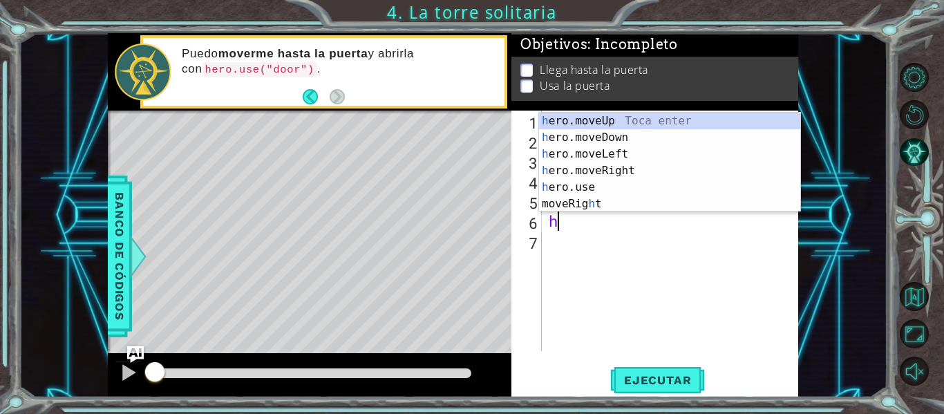
type textarea "he"
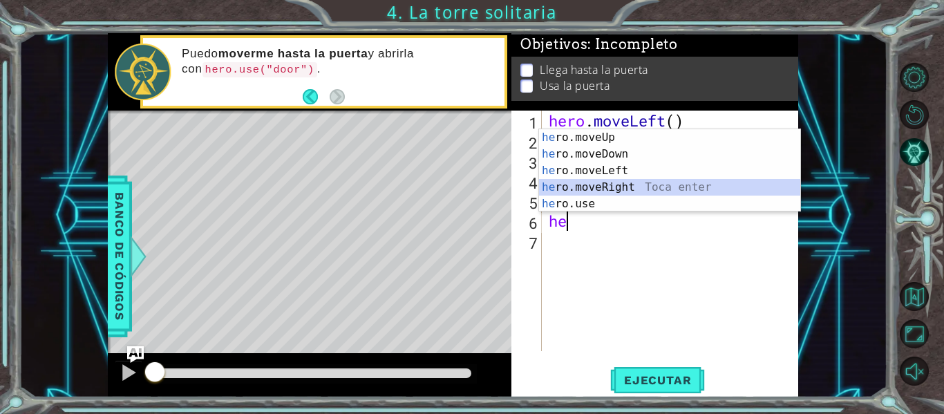
click at [622, 185] on div "he ro.moveUp Toca enter he ro.moveDown Toca enter he ro.moveLeft Toca enter he …" at bounding box center [669, 187] width 261 height 116
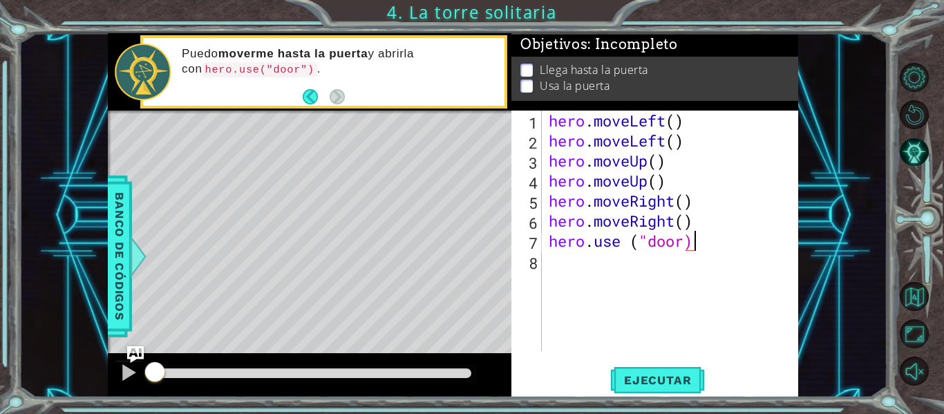
scroll to position [0, 6]
click at [632, 240] on div "hero . moveLeft ( ) hero . moveLeft ( ) hero . moveUp ( ) hero . moveUp ( ) her…" at bounding box center [674, 251] width 256 height 281
type textarea "hero.use("door)"
click at [699, 248] on div "hero . moveLeft ( ) hero . moveLeft ( ) hero . moveUp ( ) hero . moveUp ( ) her…" at bounding box center [674, 251] width 256 height 281
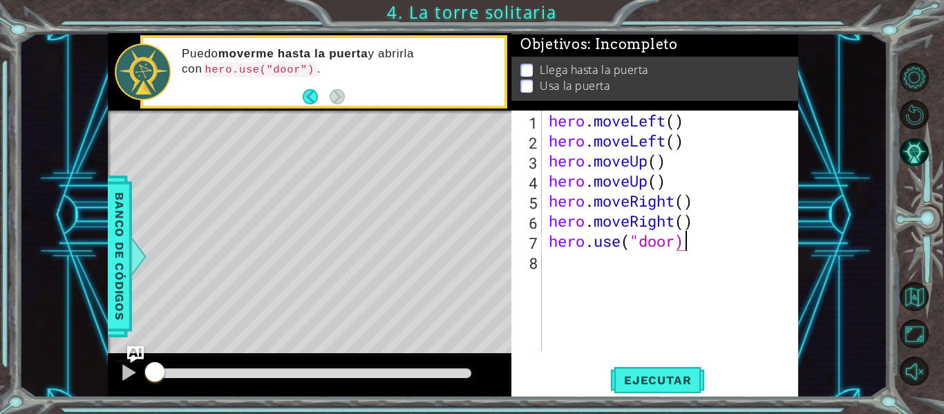
scroll to position [0, 0]
click at [677, 241] on div "hero . moveLeft ( ) hero . moveLeft ( ) hero . moveUp ( ) hero . moveUp ( ) her…" at bounding box center [674, 251] width 256 height 281
type textarea "hero.use("door")"
click at [650, 386] on span "Ejecutar" at bounding box center [657, 380] width 95 height 14
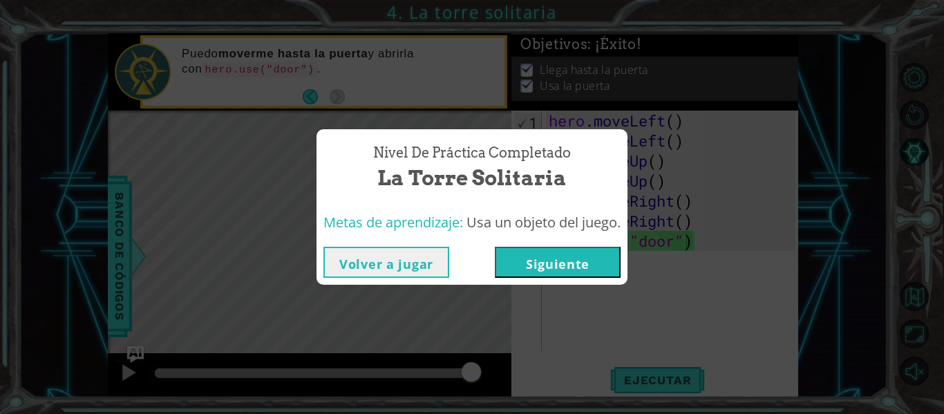
click at [568, 254] on button "Siguiente" at bounding box center [558, 262] width 126 height 31
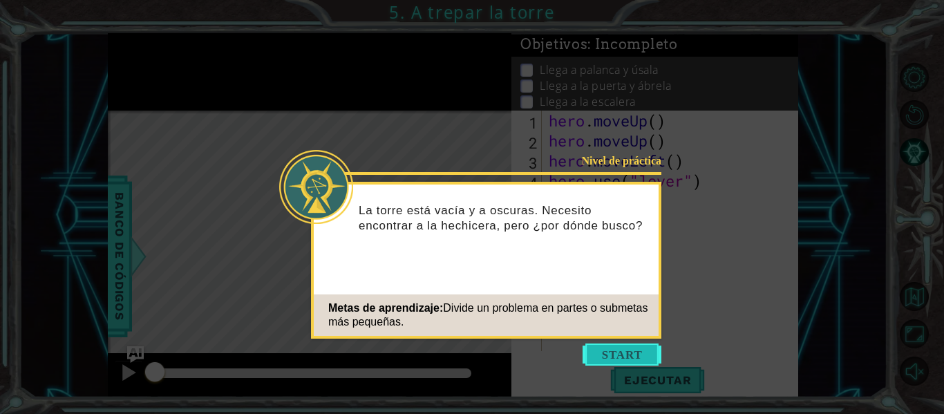
click at [618, 344] on button "Start" at bounding box center [622, 355] width 79 height 22
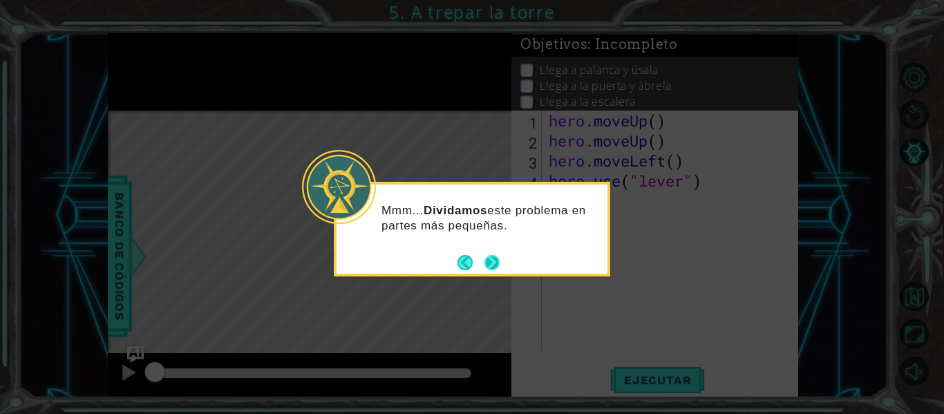
click at [491, 260] on button "Next" at bounding box center [492, 262] width 15 height 15
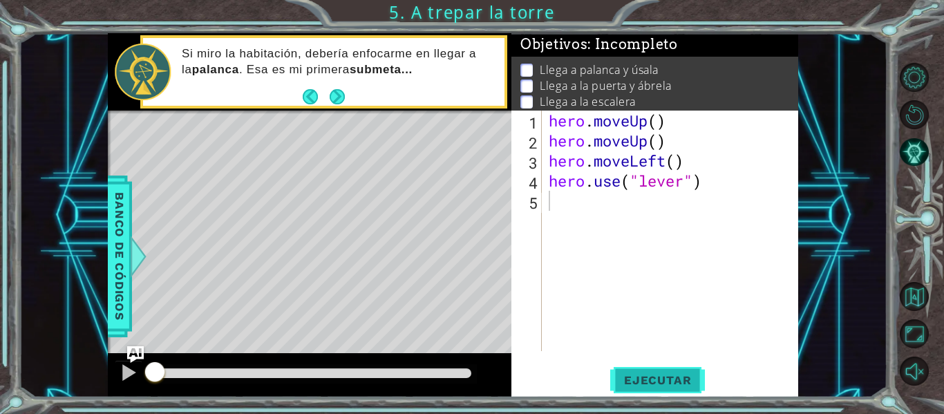
click at [662, 381] on span "Ejecutar" at bounding box center [657, 380] width 95 height 14
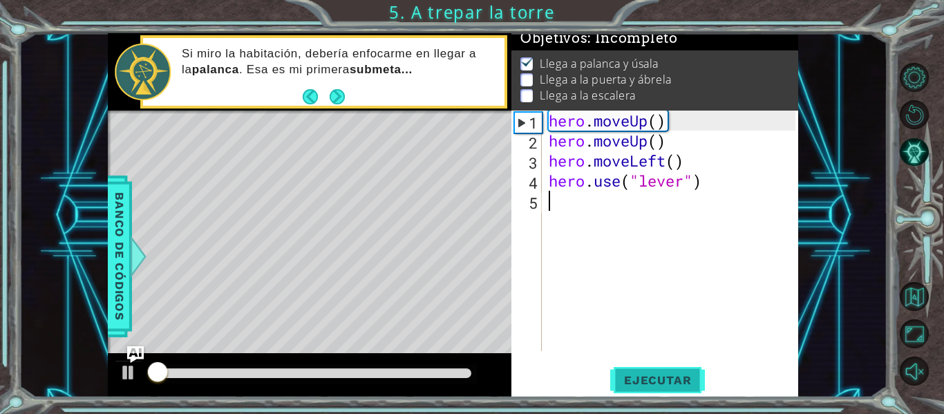
scroll to position [12, 0]
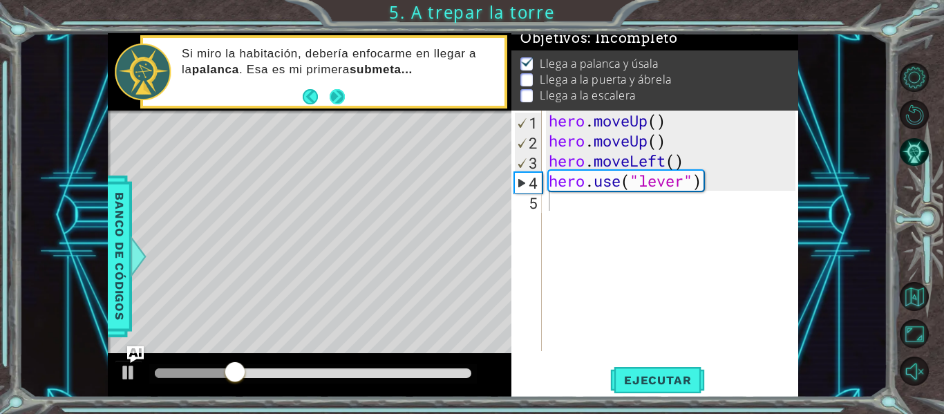
click at [339, 89] on button "Next" at bounding box center [337, 96] width 15 height 15
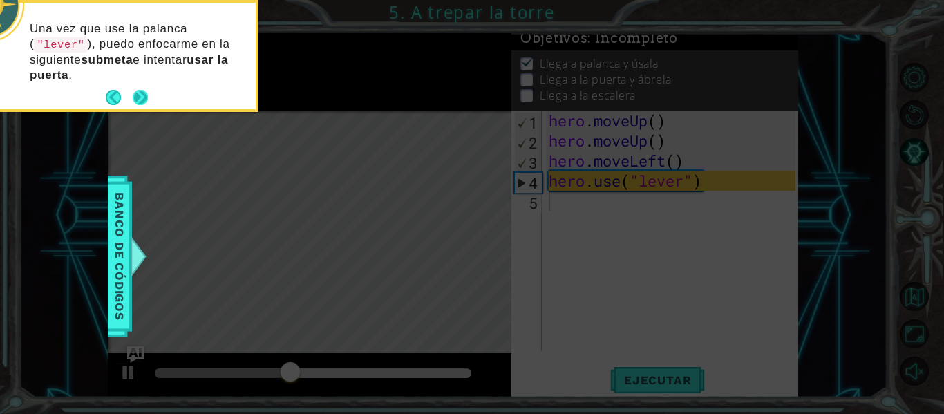
click at [142, 91] on button "Next" at bounding box center [141, 98] width 16 height 16
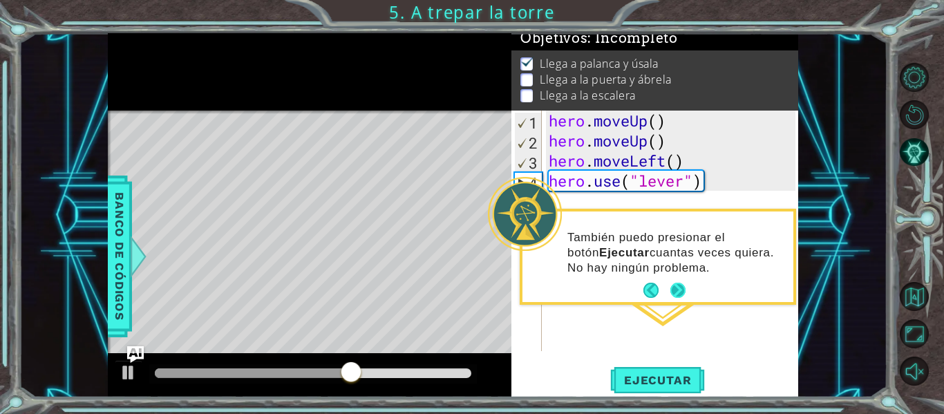
click at [677, 291] on button "Next" at bounding box center [679, 291] width 16 height 16
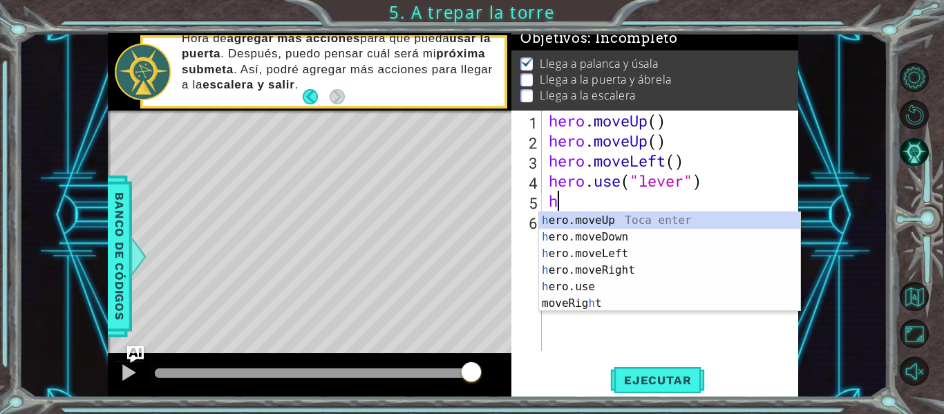
type textarea "he"
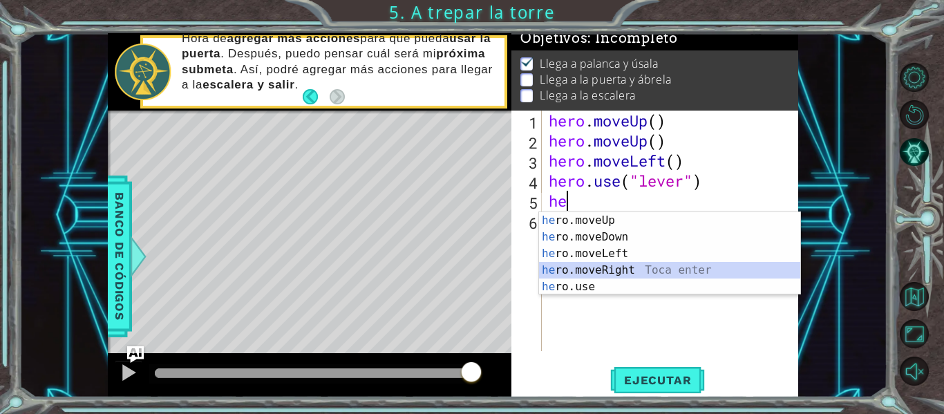
click at [625, 263] on div "he ro.moveUp Toca enter he ro.moveDown Toca enter he ro.moveLeft Toca enter he …" at bounding box center [669, 270] width 261 height 116
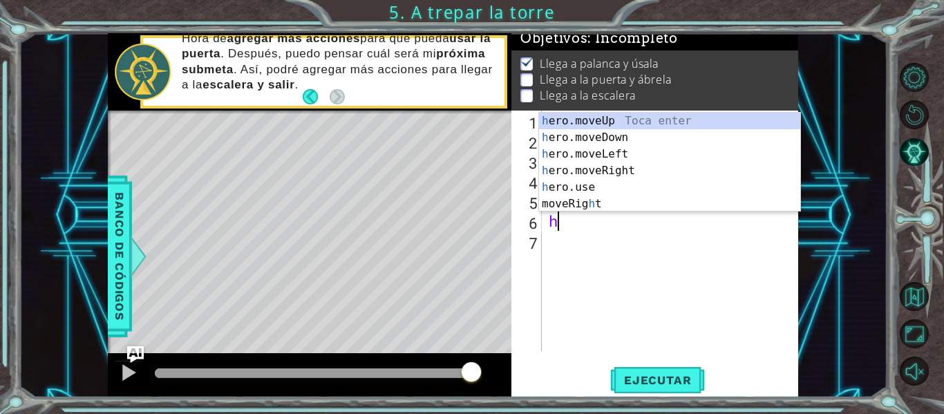
type textarea "he"
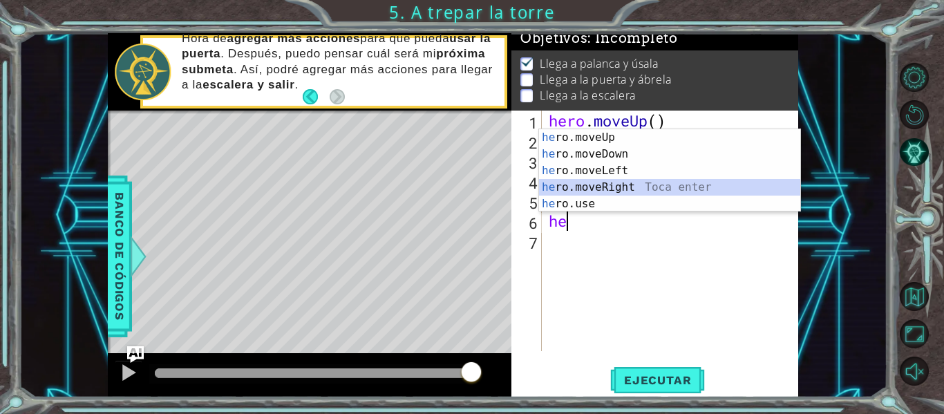
click at [600, 191] on div "he ro.moveUp Toca enter he ro.moveDown Toca enter he ro.moveLeft Toca enter he …" at bounding box center [669, 187] width 261 height 116
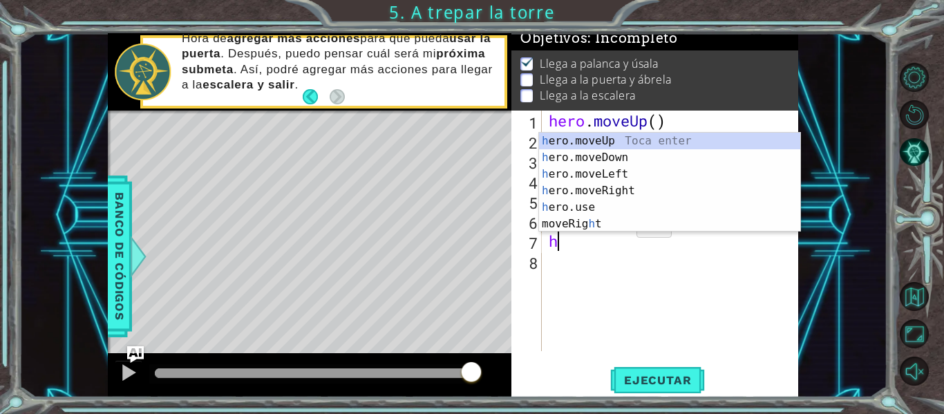
type textarea "her"
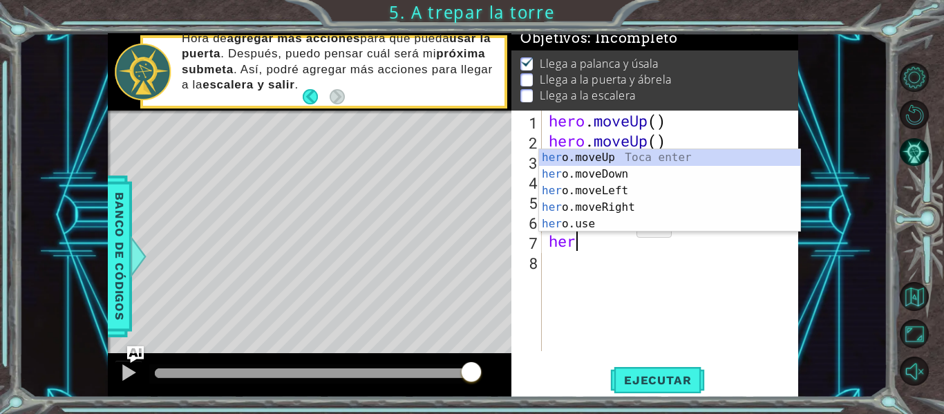
scroll to position [0, 1]
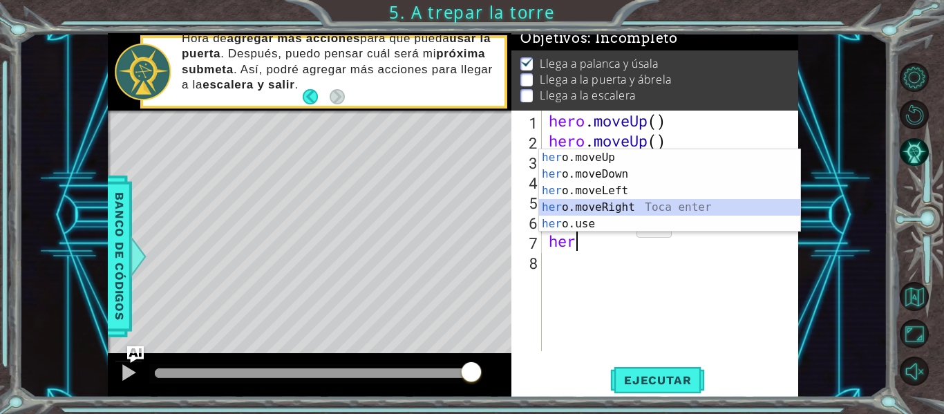
click at [629, 201] on div "her o.moveUp Toca enter her o.moveDown Toca enter her o.moveLeft [PERSON_NAME] …" at bounding box center [669, 207] width 261 height 116
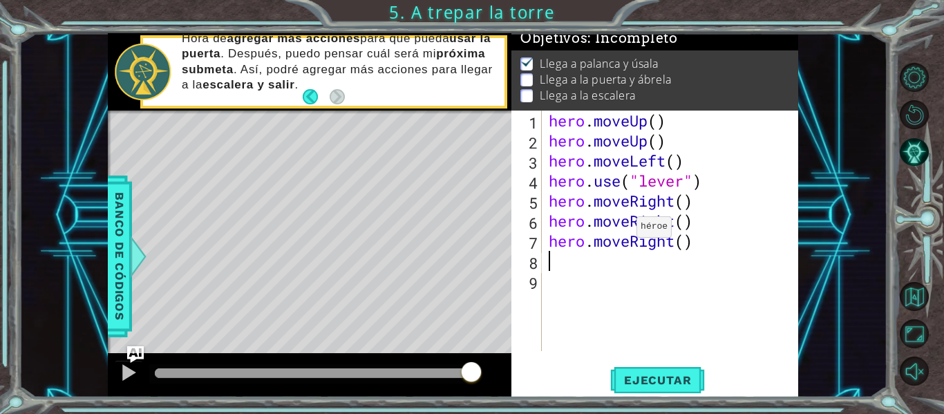
scroll to position [0, 0]
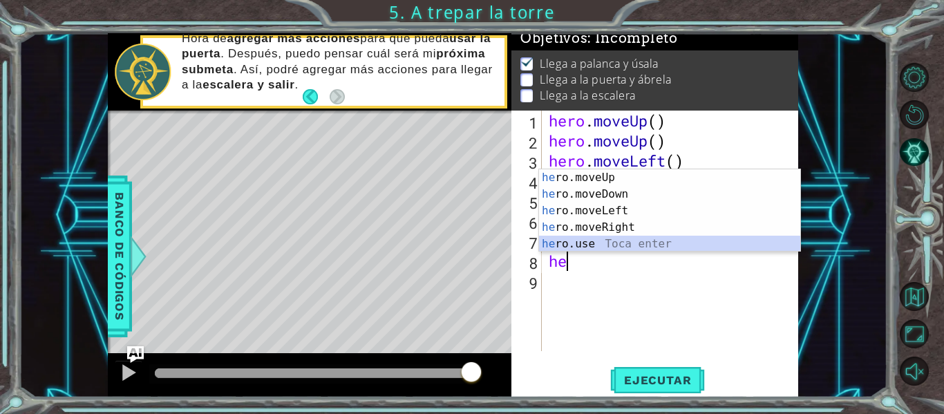
click at [620, 247] on div "he ro.moveUp Toca enter he ro.moveDown Toca enter he ro.moveLeft Toca enter he …" at bounding box center [669, 227] width 261 height 116
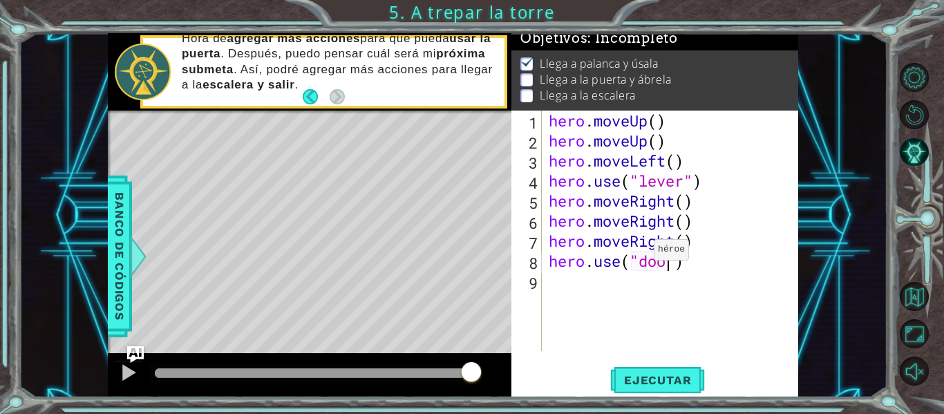
scroll to position [0, 6]
type textarea "hero.use("door")"
click at [671, 380] on span "Ejecutar" at bounding box center [657, 380] width 95 height 14
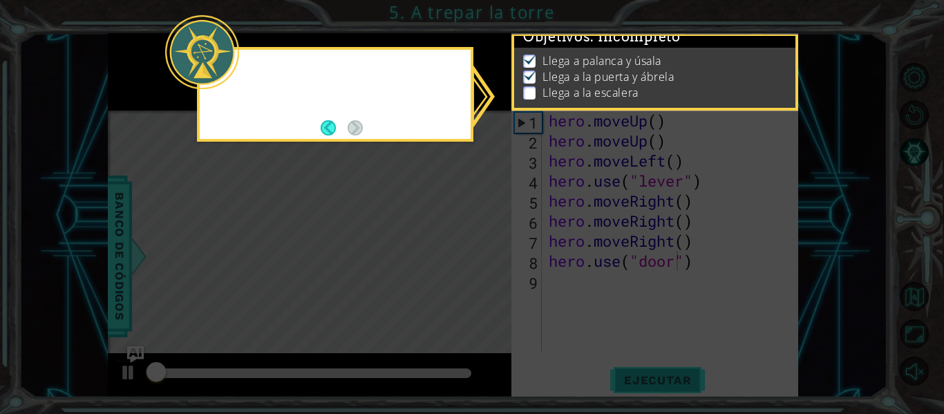
scroll to position [12, 0]
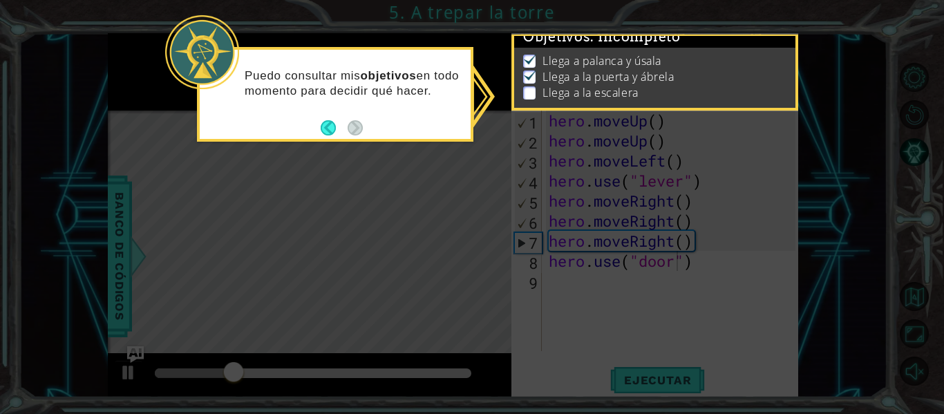
click at [318, 124] on div "Puedo consultar mis objetivos en todo momento para decidir qué hacer." at bounding box center [335, 90] width 271 height 70
click at [339, 127] on button "Back" at bounding box center [334, 127] width 27 height 15
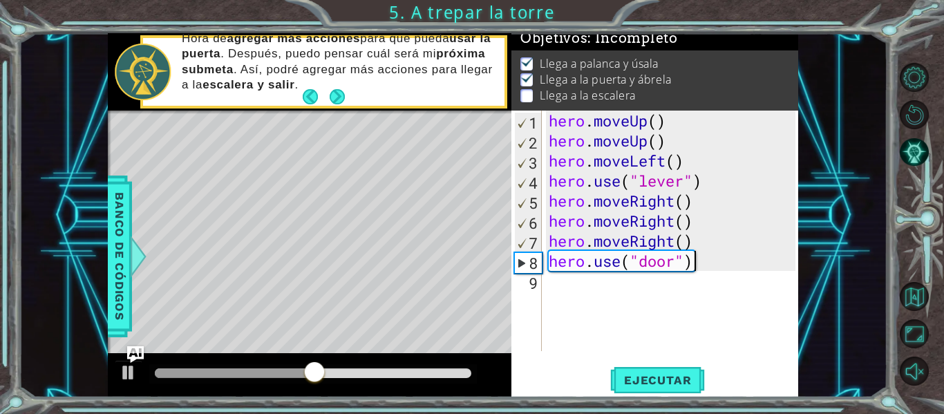
click at [695, 254] on div "hero . moveUp ( ) hero . moveUp ( ) hero . moveLeft ( ) hero . use ( "lever" ) …" at bounding box center [674, 251] width 256 height 281
click at [599, 282] on div "hero . moveUp ( ) hero . moveUp ( ) hero . moveLeft ( ) hero . use ( "lever" ) …" at bounding box center [674, 251] width 256 height 281
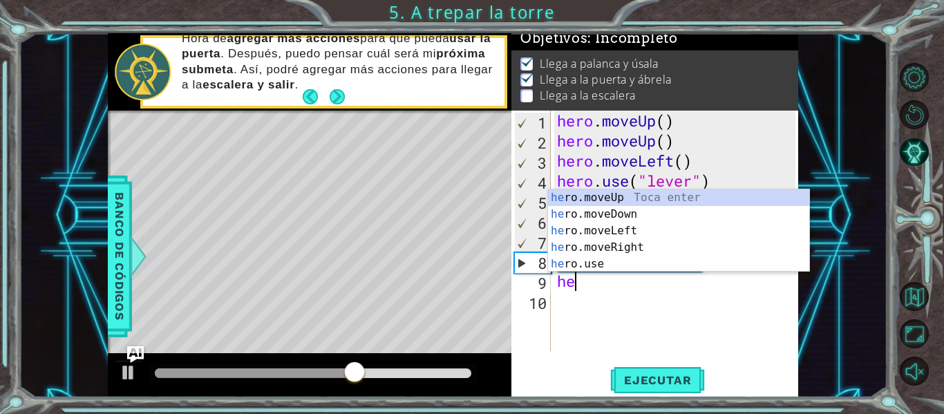
type textarea "her"
click at [621, 194] on div "her o.moveUp Toca enter her o.moveDown Toca enter her o.moveLeft [PERSON_NAME] …" at bounding box center [678, 247] width 261 height 116
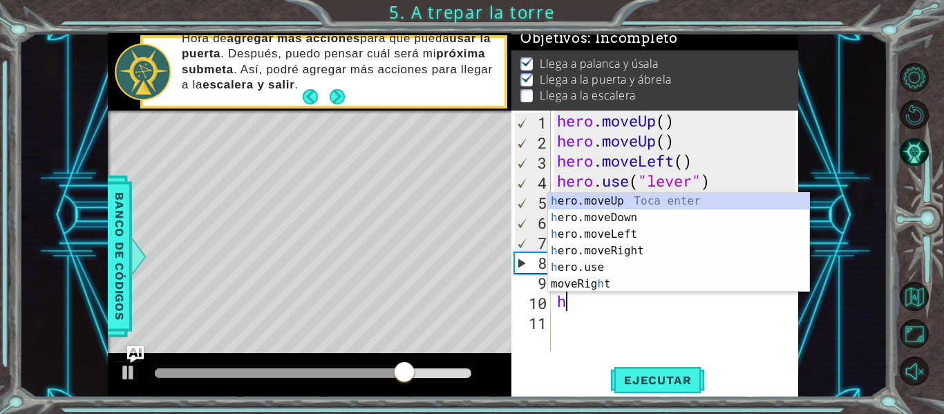
type textarea "her"
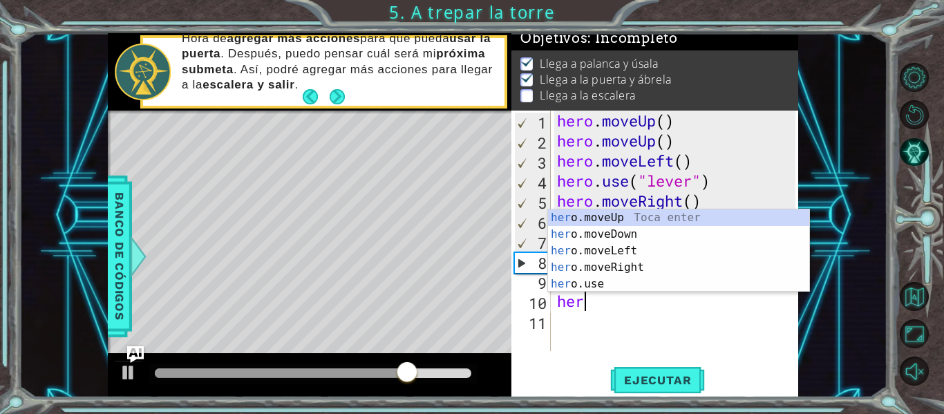
scroll to position [0, 1]
click at [632, 213] on div "her o.moveUp Toca enter her o.moveDown Toca enter her o.moveLeft [PERSON_NAME] …" at bounding box center [678, 267] width 261 height 116
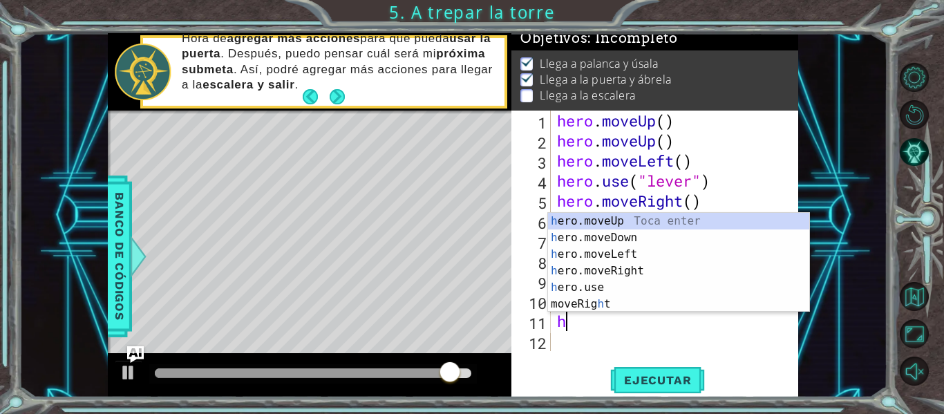
type textarea "he"
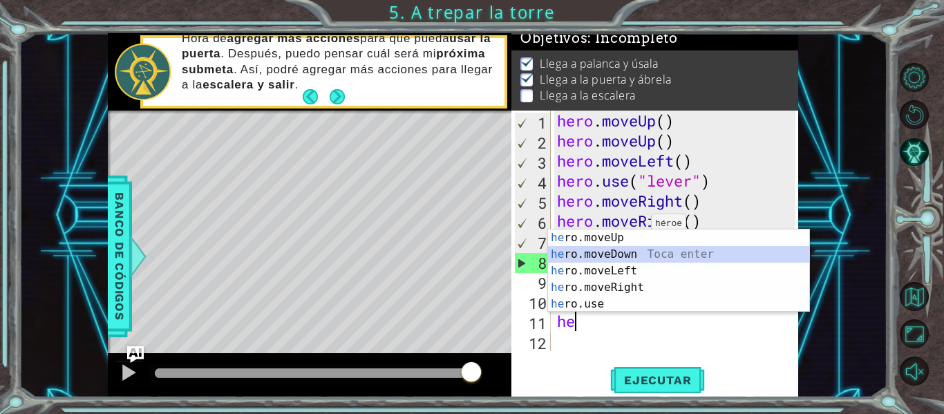
click at [648, 262] on div "he ro.moveUp Toca enter he ro.moveDown Toca enter he ro.moveLeft Toca enter he …" at bounding box center [678, 288] width 261 height 116
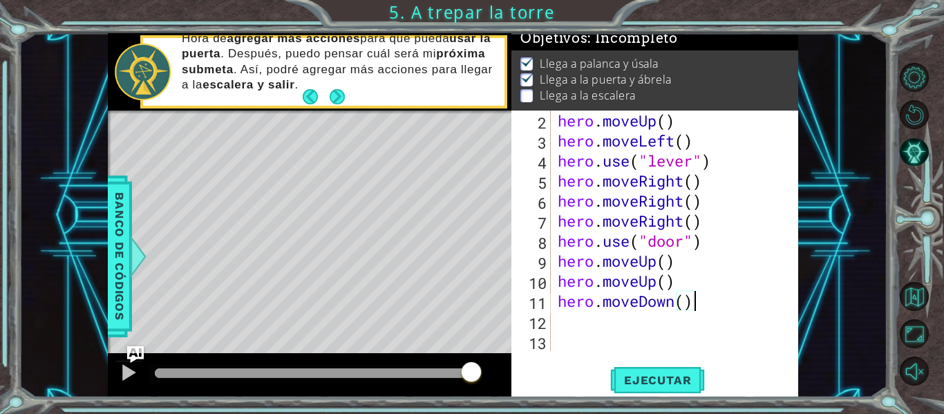
click at [700, 297] on div "hero . moveUp ( ) hero . moveLeft ( ) hero . use ( "lever" ) hero . moveRight (…" at bounding box center [673, 251] width 237 height 281
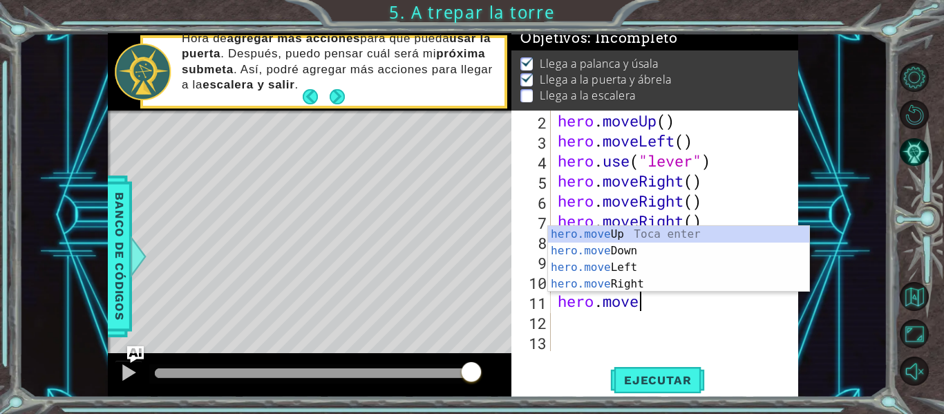
type textarea "hero.mov"
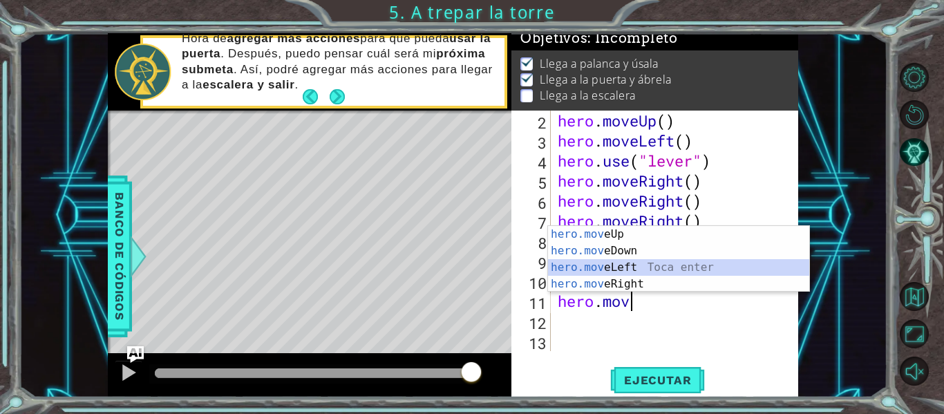
click at [642, 263] on div "hero.mov eUp Toca enter hero.mov eDown Toca enter hero.mov eLeft Toca enter her…" at bounding box center [678, 276] width 261 height 100
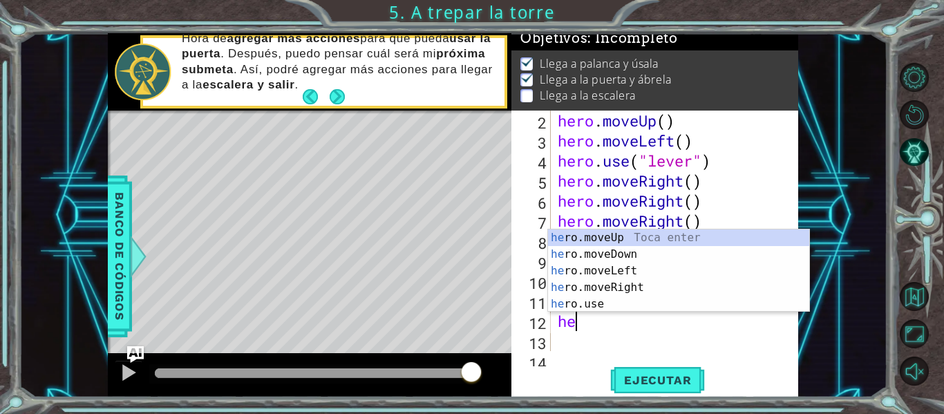
type textarea "her"
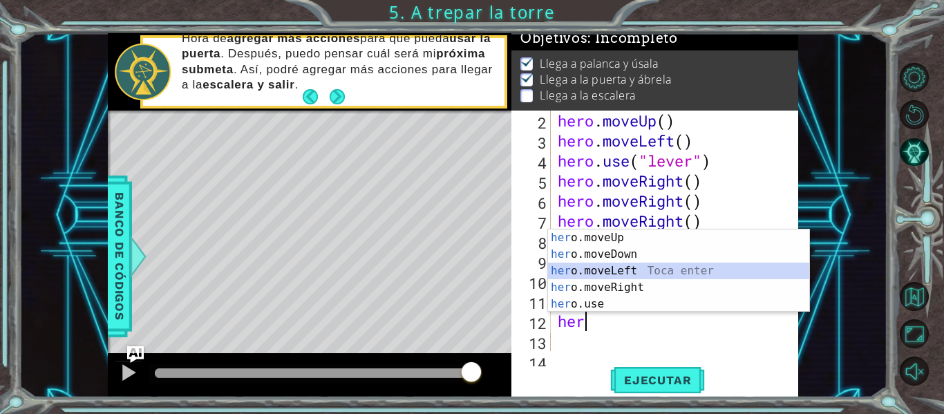
click at [641, 272] on div "her o.moveUp Toca enter her o.moveDown Toca enter her o.moveLeft [PERSON_NAME] …" at bounding box center [678, 288] width 261 height 116
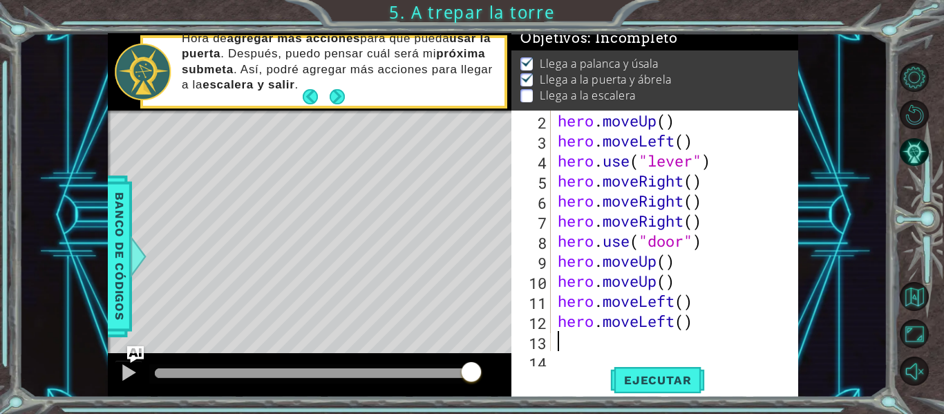
scroll to position [0, 0]
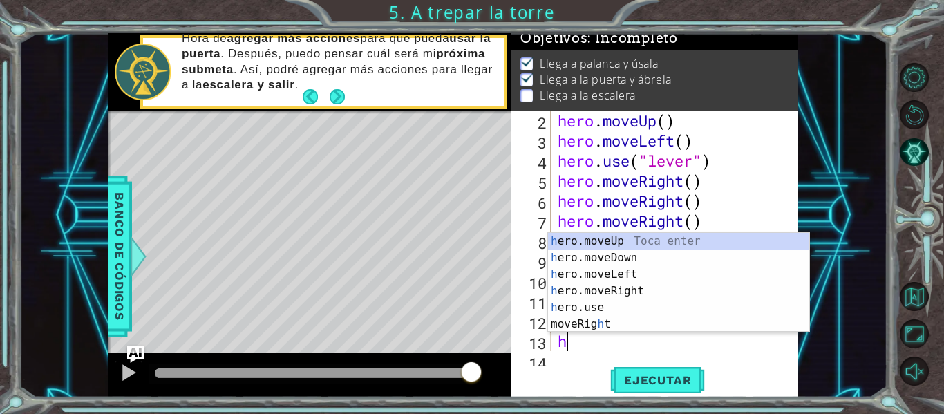
type textarea "her"
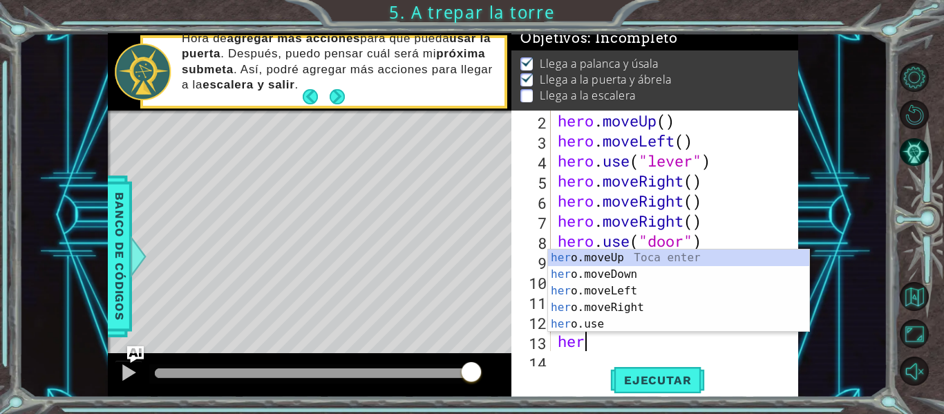
scroll to position [0, 1]
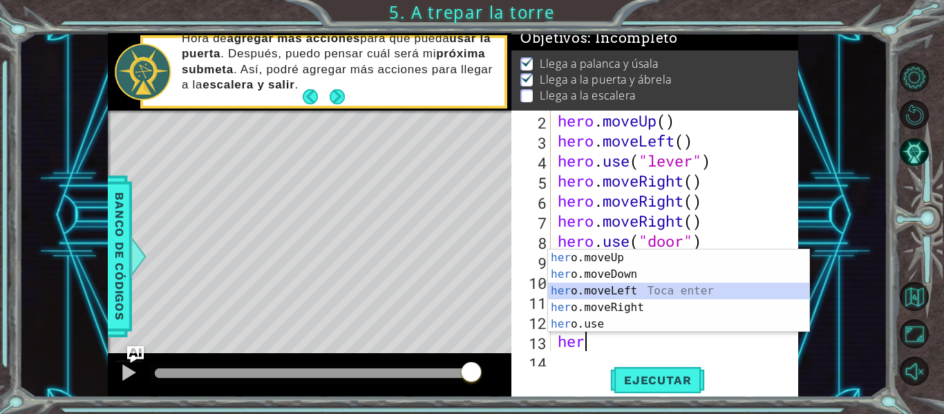
click at [642, 288] on div "her o.moveUp Toca enter her o.moveDown Toca enter her o.moveLeft [PERSON_NAME] …" at bounding box center [678, 308] width 261 height 116
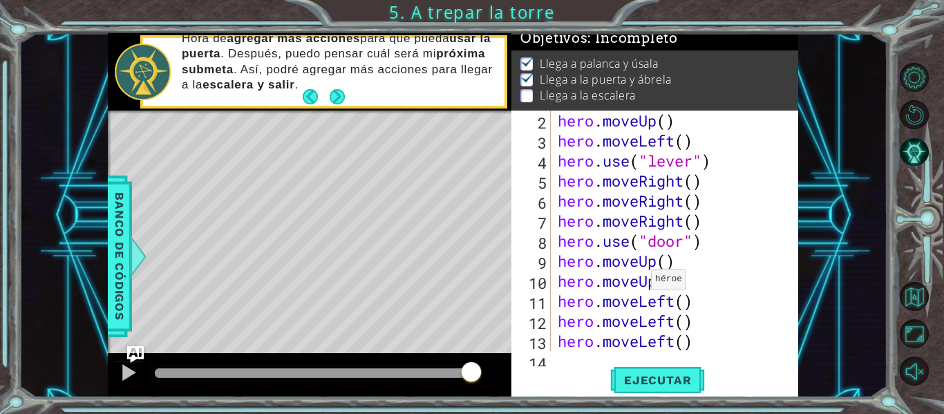
scroll to position [0, 0]
click at [650, 388] on button "Ejecutar" at bounding box center [657, 380] width 95 height 28
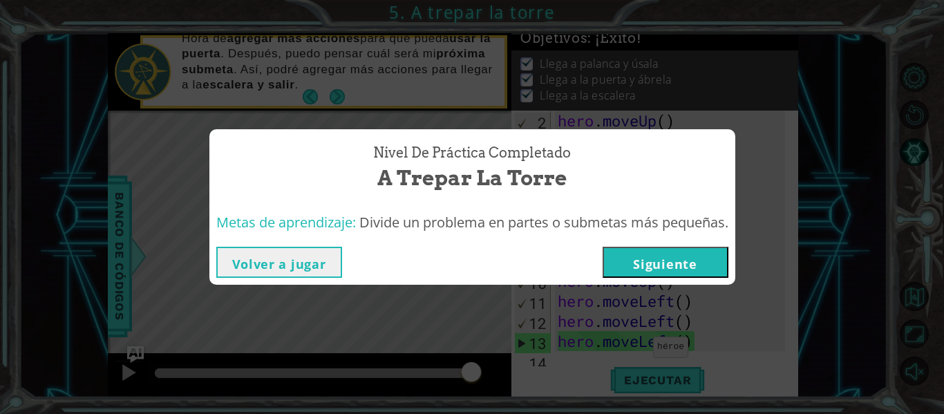
click at [652, 257] on button "Siguiente" at bounding box center [666, 262] width 126 height 31
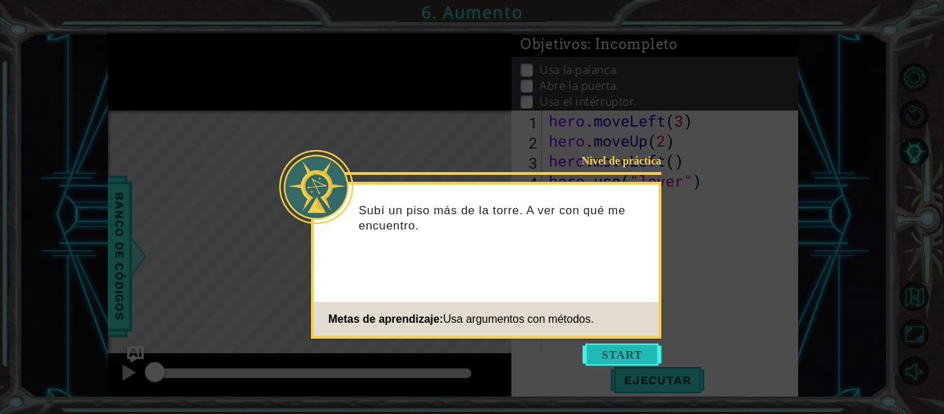
click at [618, 349] on button "Start" at bounding box center [622, 355] width 79 height 22
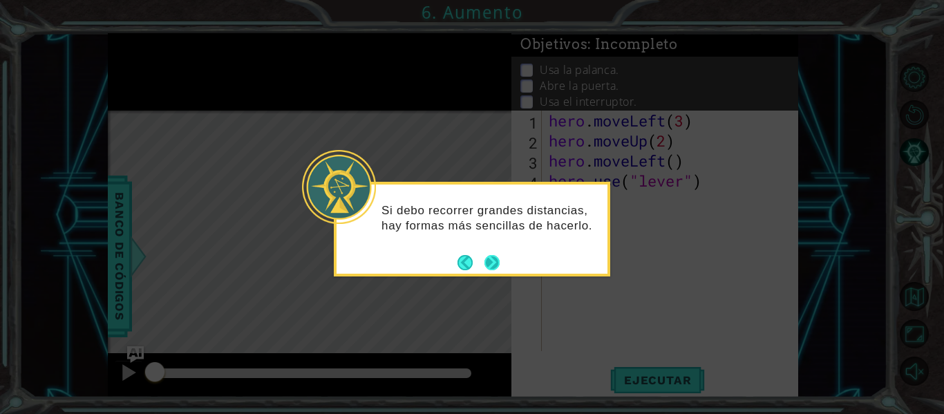
click at [496, 263] on button "Next" at bounding box center [492, 262] width 15 height 15
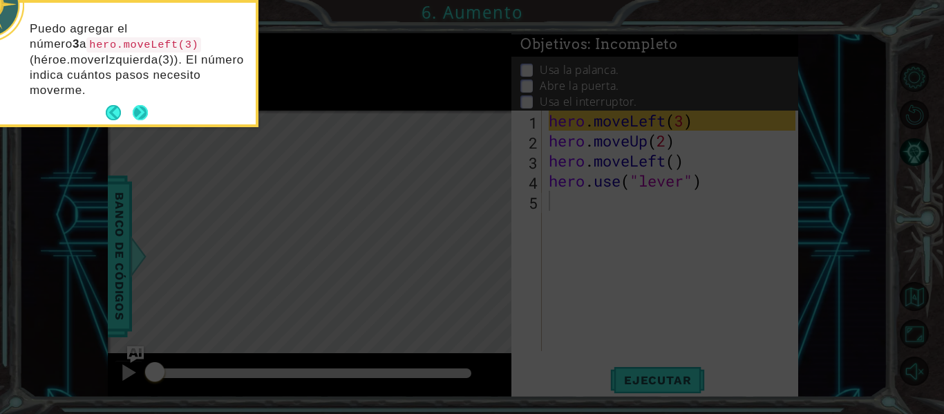
click at [144, 111] on button "Next" at bounding box center [140, 112] width 15 height 15
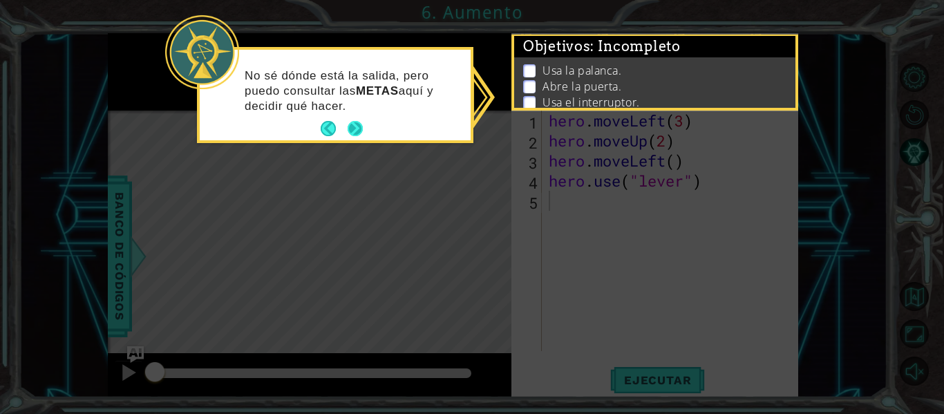
click at [348, 127] on button "Next" at bounding box center [355, 128] width 15 height 15
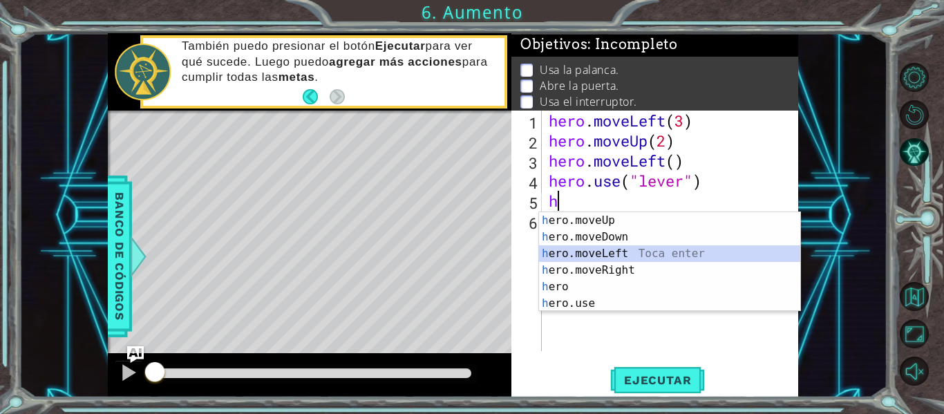
click at [652, 252] on div "h ero.moveUp Toca enter h ero.moveDown Toca enter h ero.moveLeft Toca enter h e…" at bounding box center [669, 278] width 261 height 133
type textarea "hero.moveLeft(1)"
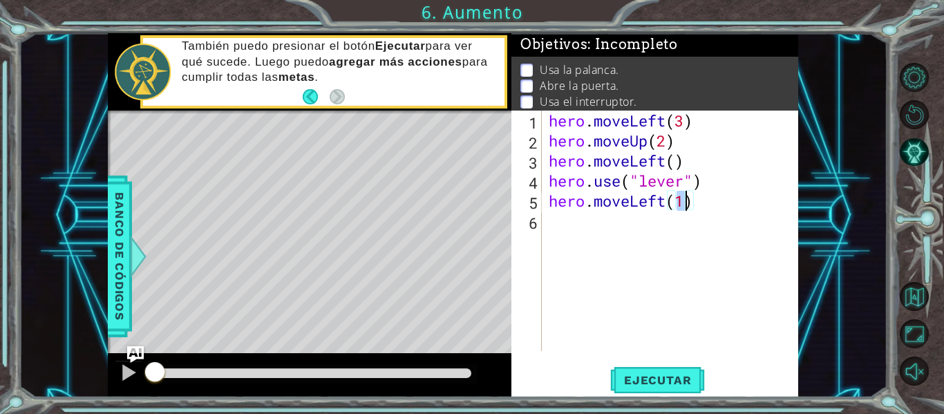
click at [664, 230] on div "hero . moveLeft ( 3 ) hero . moveUp ( 2 ) hero . moveLeft ( ) hero . use ( "lev…" at bounding box center [674, 251] width 256 height 281
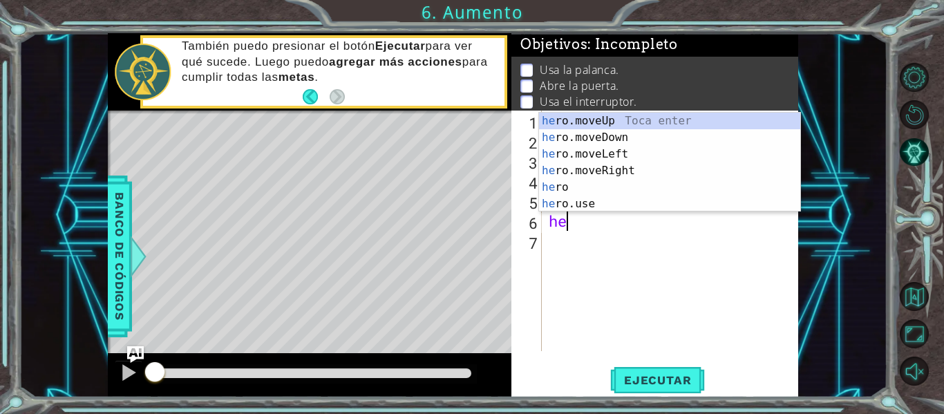
scroll to position [0, 1]
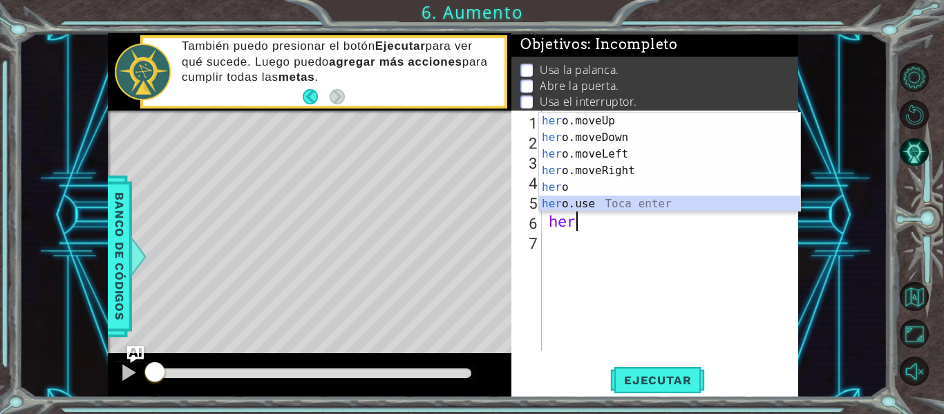
click at [633, 199] on div "her o.moveUp Toca enter her o.moveDown Toca enter her o.moveLeft [PERSON_NAME] …" at bounding box center [669, 179] width 261 height 133
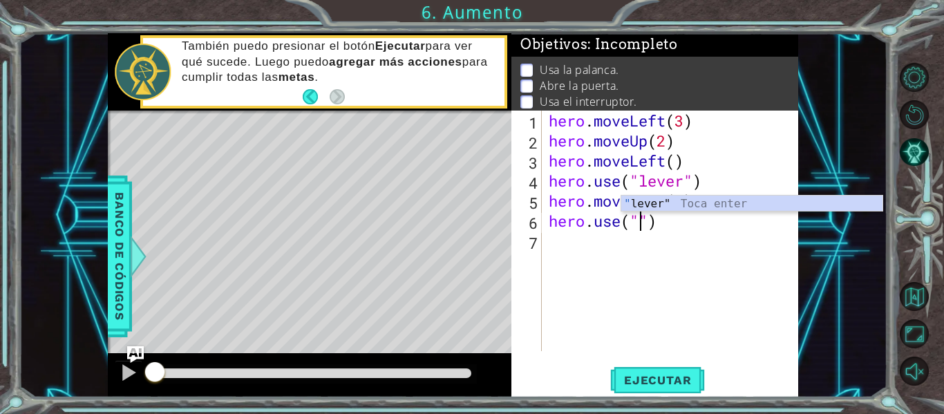
scroll to position [0, 5]
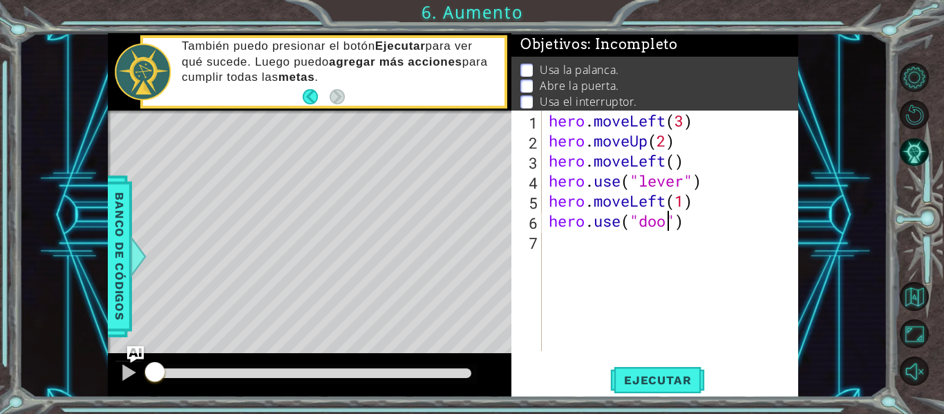
type textarea "hero.use("door")"
click at [610, 255] on div "hero . moveLeft ( 3 ) hero . moveUp ( 2 ) hero . moveLeft ( ) hero . use ( "lev…" at bounding box center [674, 251] width 256 height 281
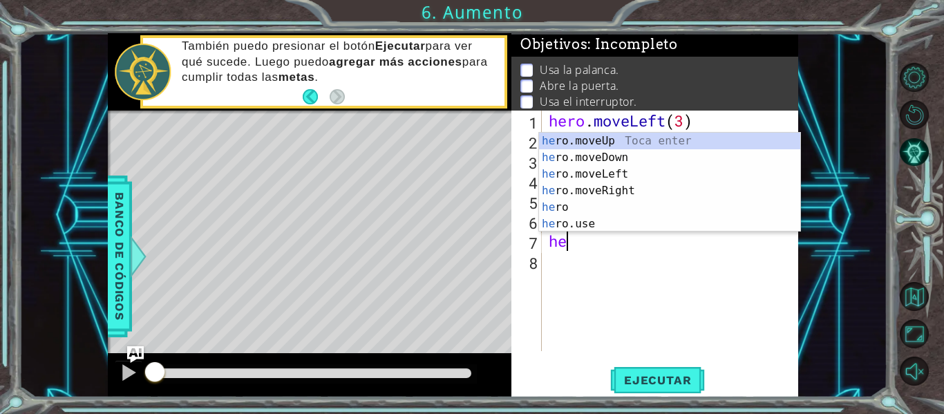
scroll to position [0, 1]
click at [626, 140] on div "her o.moveUp Toca enter her o.moveDown Toca enter her o.moveLeft [PERSON_NAME] …" at bounding box center [669, 199] width 261 height 133
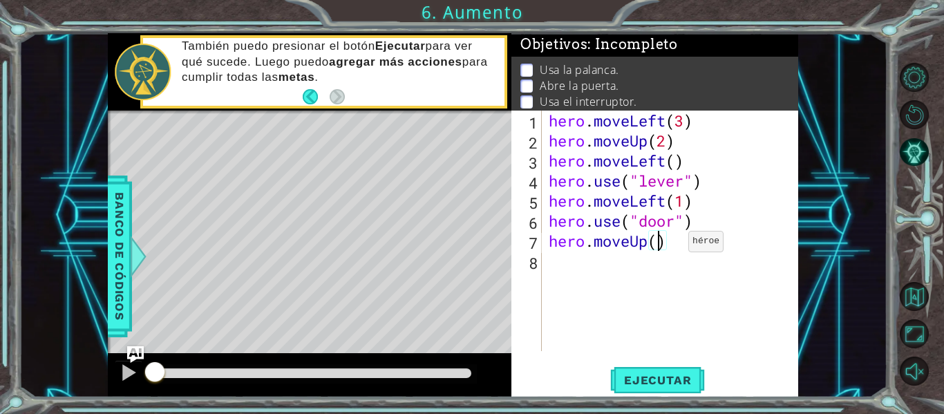
type textarea "hero.moveUp(2)"
click at [644, 261] on div "hero . moveLeft ( 3 ) hero . moveUp ( 2 ) hero . moveLeft ( ) hero . use ( "lev…" at bounding box center [674, 251] width 256 height 281
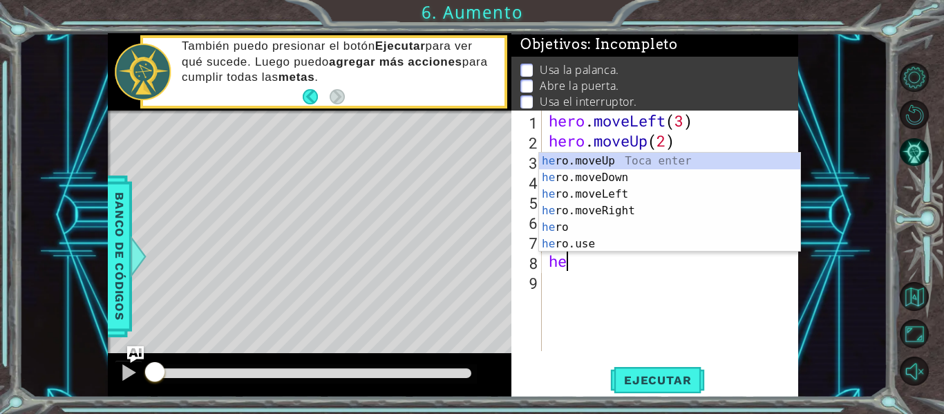
scroll to position [0, 1]
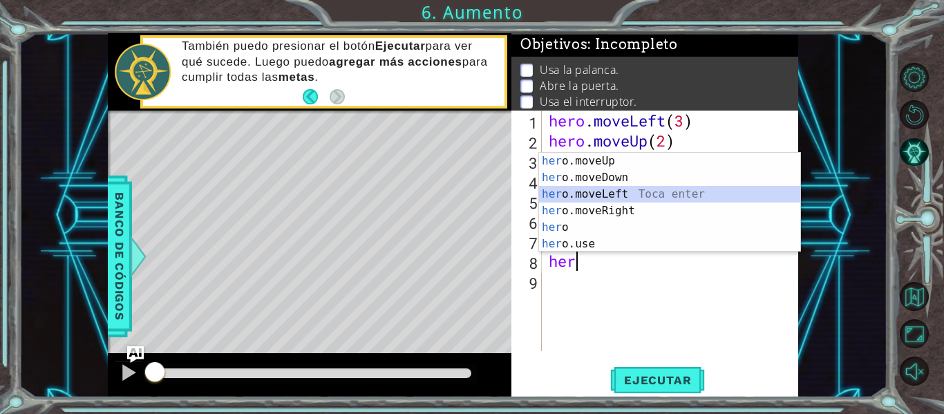
click at [621, 203] on div "her o.moveUp Toca enter her o.moveDown Toca enter her o.moveLeft [PERSON_NAME] …" at bounding box center [669, 219] width 261 height 133
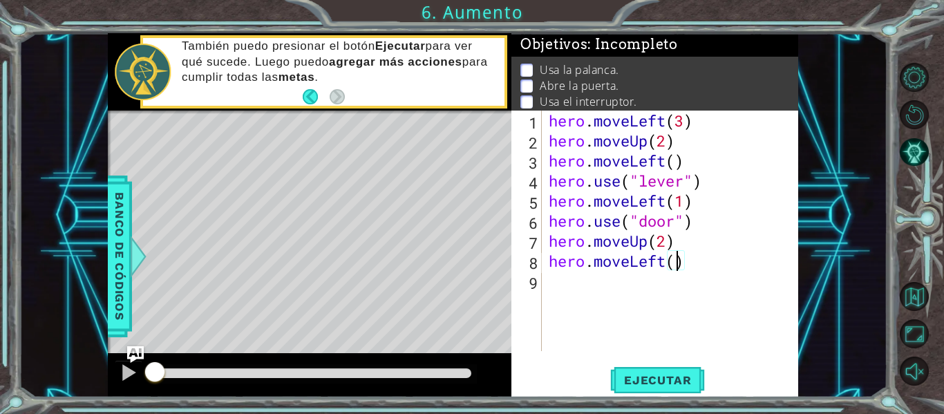
scroll to position [0, 6]
click at [657, 374] on span "Ejecutar" at bounding box center [657, 380] width 95 height 14
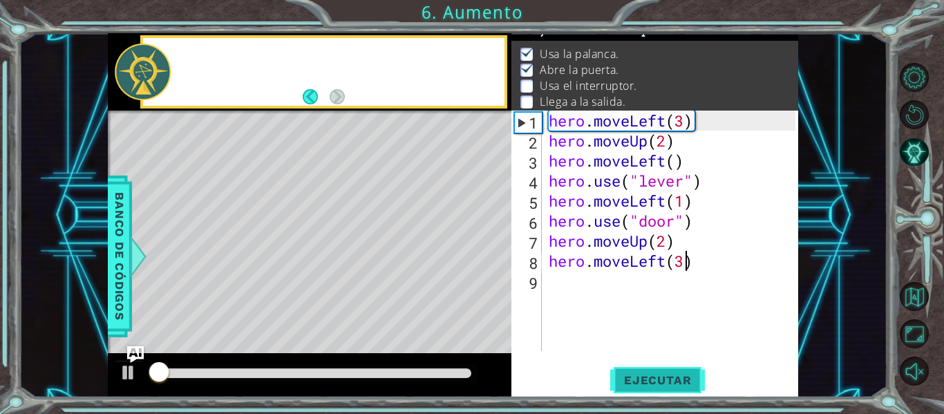
scroll to position [20, 0]
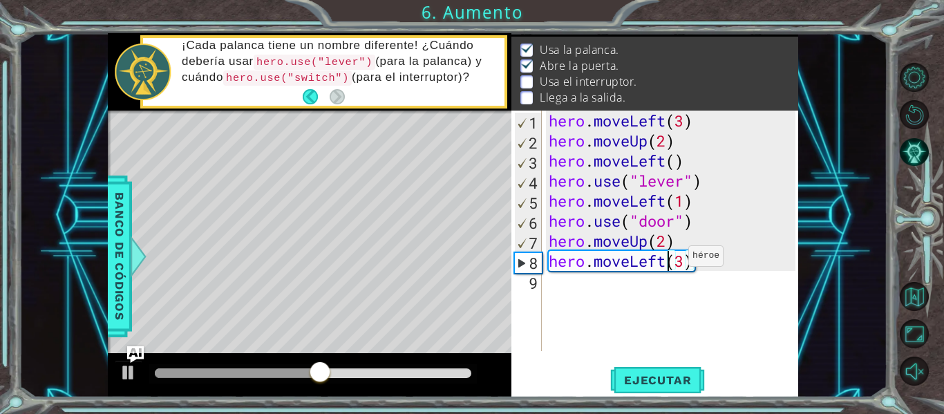
click at [668, 259] on div "hero . moveLeft ( 3 ) hero . moveUp ( 2 ) hero . moveLeft ( ) hero . use ( "lev…" at bounding box center [674, 251] width 256 height 281
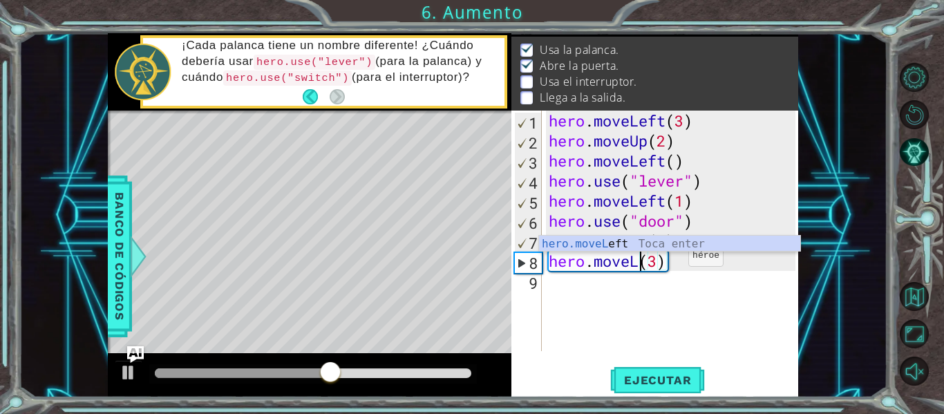
scroll to position [0, 4]
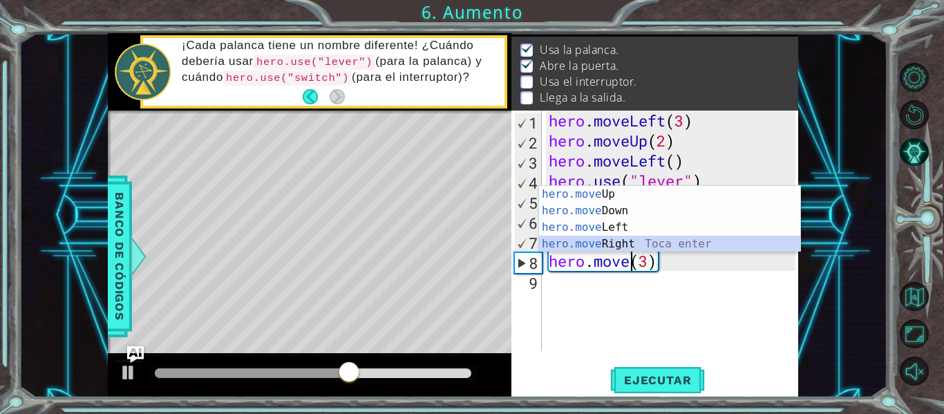
click at [639, 246] on div "hero.move Up Toca enter hero.move Down Toca enter hero.move Left Toca enter her…" at bounding box center [669, 236] width 261 height 100
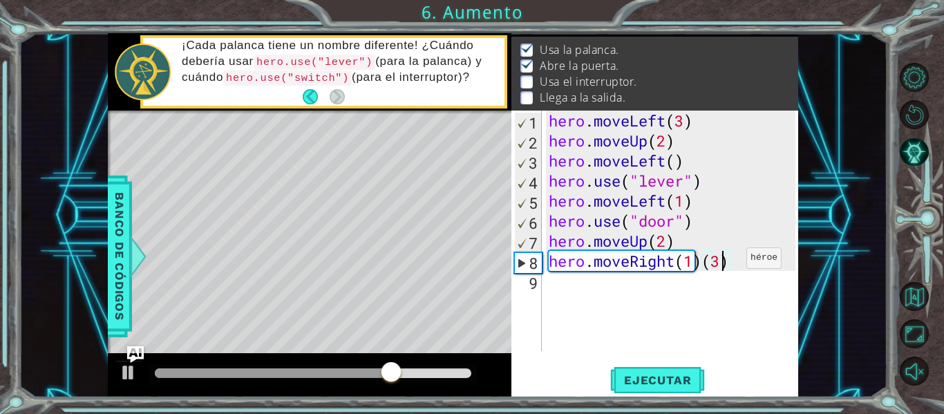
click at [726, 261] on div "hero . moveLeft ( 3 ) hero . moveUp ( 2 ) hero . moveLeft ( ) hero . use ( "lev…" at bounding box center [674, 251] width 256 height 281
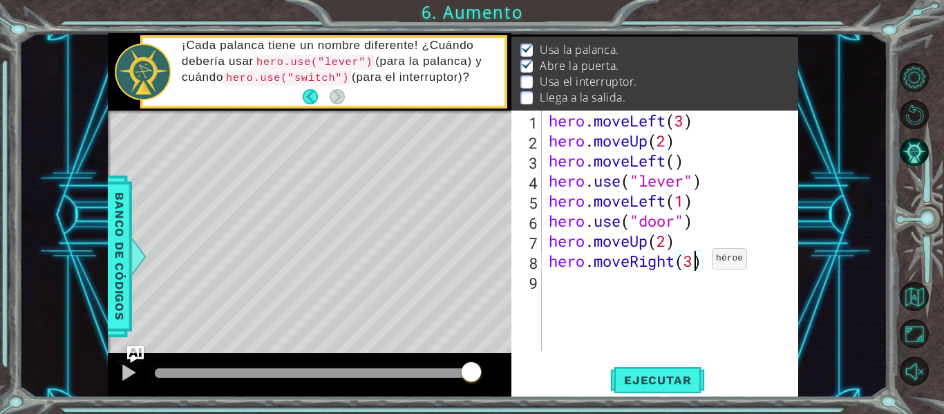
click at [691, 262] on div "hero . moveLeft ( 3 ) hero . moveUp ( 2 ) hero . moveLeft ( ) hero . use ( "lev…" at bounding box center [674, 251] width 256 height 281
type textarea "hero.moveRight(2)"
click at [663, 275] on div "hero . moveLeft ( 3 ) hero . moveUp ( 2 ) hero . moveLeft ( ) hero . use ( "lev…" at bounding box center [674, 251] width 256 height 281
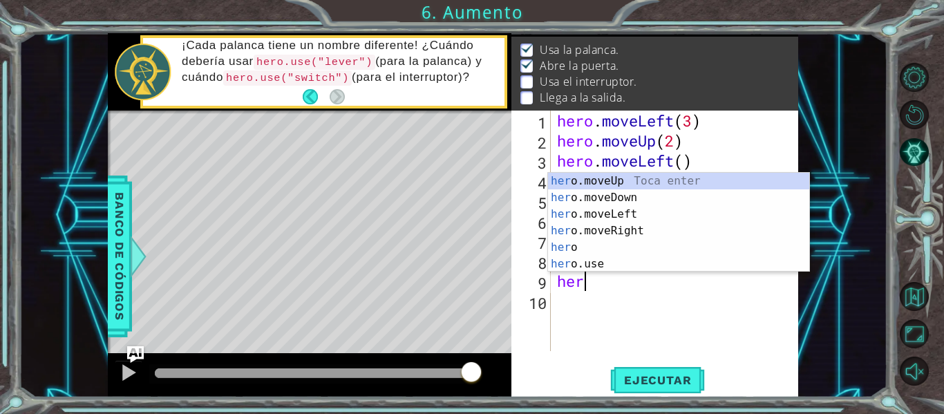
scroll to position [0, 1]
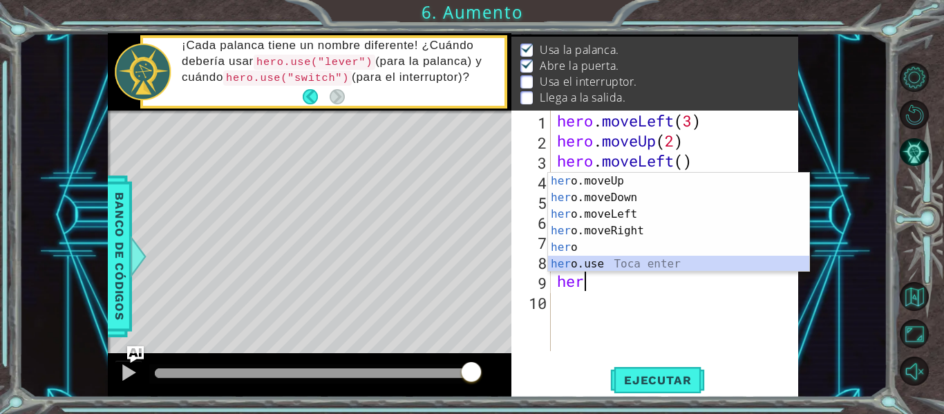
click at [624, 259] on div "her o.moveUp Toca enter her o.moveDown Toca enter her o.moveLeft [PERSON_NAME] …" at bounding box center [678, 239] width 261 height 133
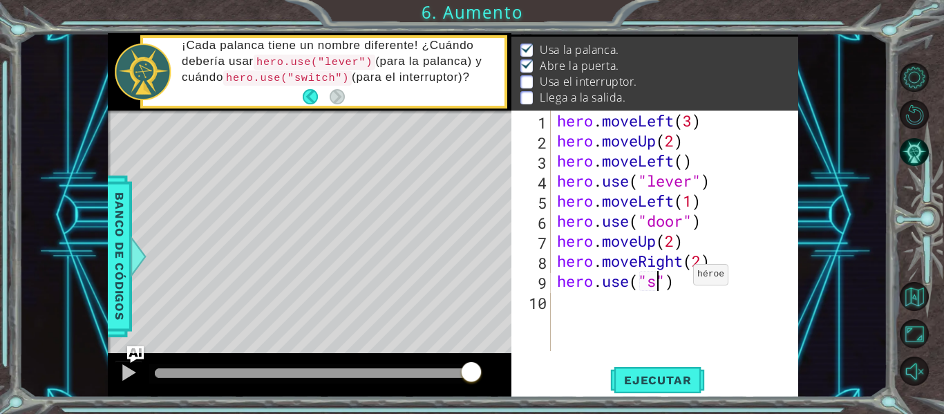
scroll to position [0, 5]
type textarea "hero.use("switch")"
click at [677, 301] on div "hero . moveLeft ( 3 ) hero . moveUp ( 2 ) hero . moveLeft ( ) hero . use ( "lev…" at bounding box center [678, 251] width 248 height 281
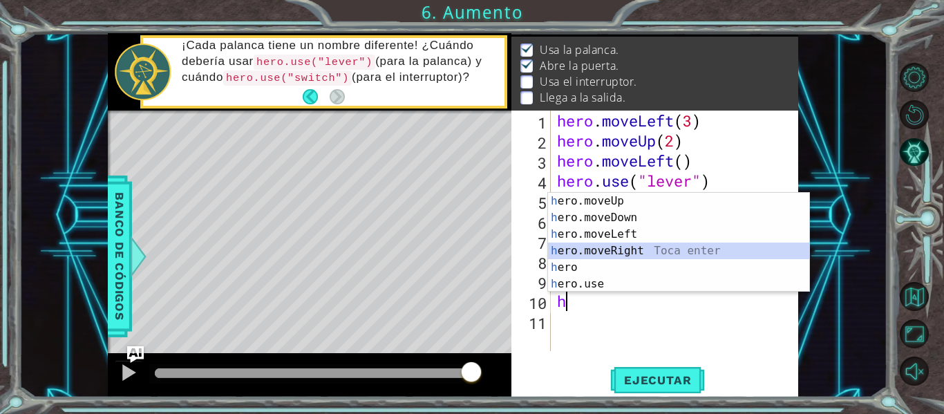
click at [648, 243] on div "h ero.moveUp Toca enter h ero.moveDown Toca enter h ero.moveLeft Toca enter h e…" at bounding box center [678, 259] width 261 height 133
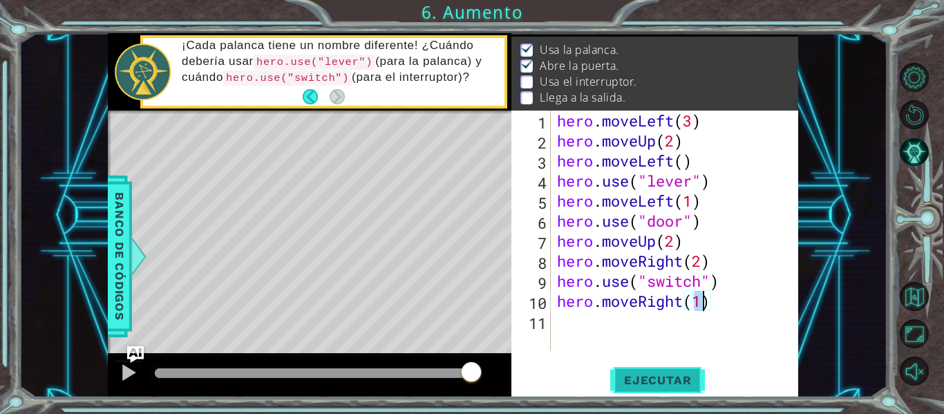
type textarea "hero.moveRight(1)"
click at [677, 373] on span "Ejecutar" at bounding box center [657, 380] width 95 height 14
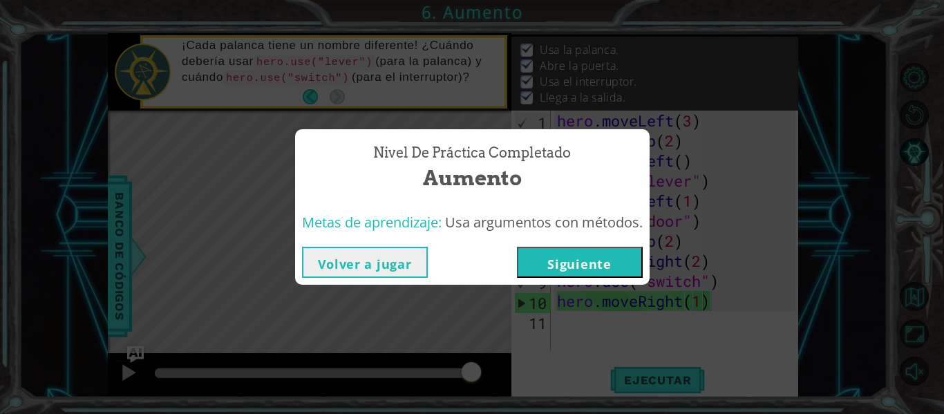
click at [384, 256] on button "Volver a jugar" at bounding box center [365, 262] width 126 height 31
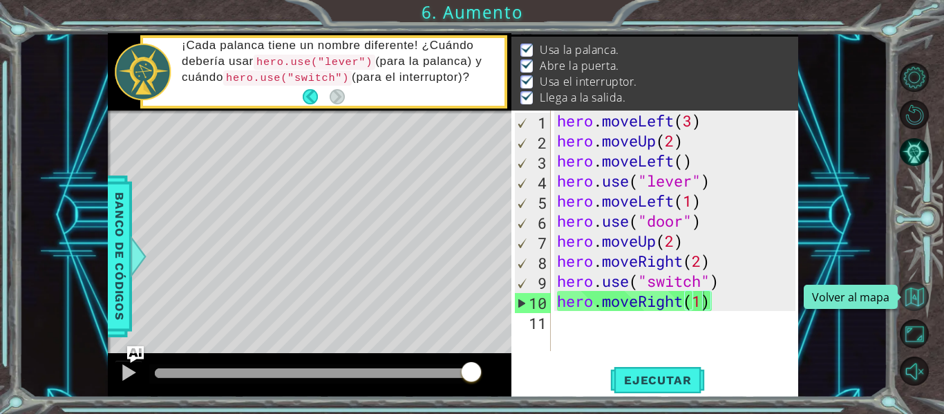
click at [910, 296] on button "Volver al mapa" at bounding box center [914, 296] width 29 height 29
